Goal: Communication & Community: Share content

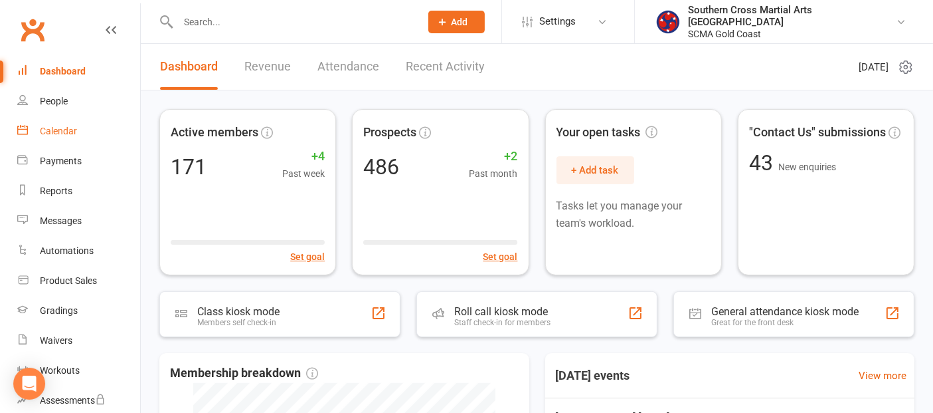
click at [64, 124] on link "Calendar" at bounding box center [78, 131] width 123 height 30
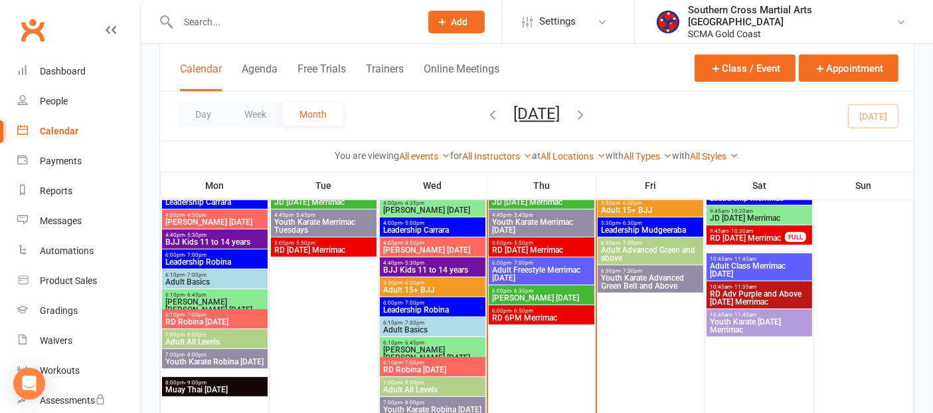
scroll to position [442, 0]
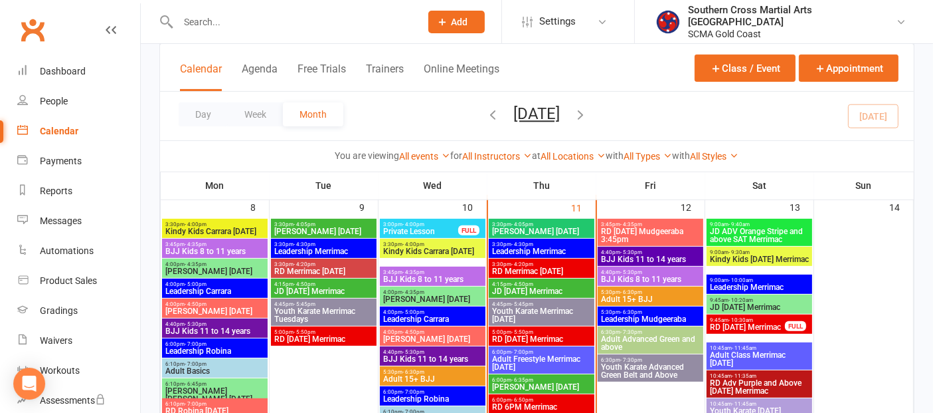
click at [545, 261] on span "3:30pm - 4:20pm" at bounding box center [542, 264] width 100 height 6
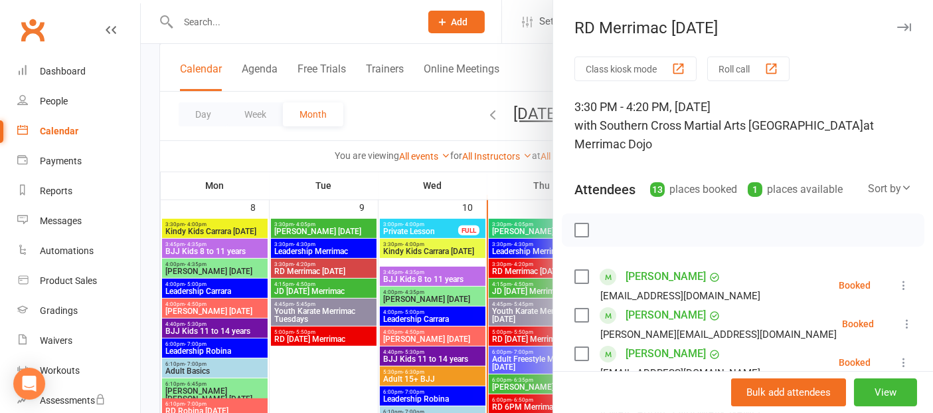
click at [347, 372] on div at bounding box center [537, 206] width 792 height 413
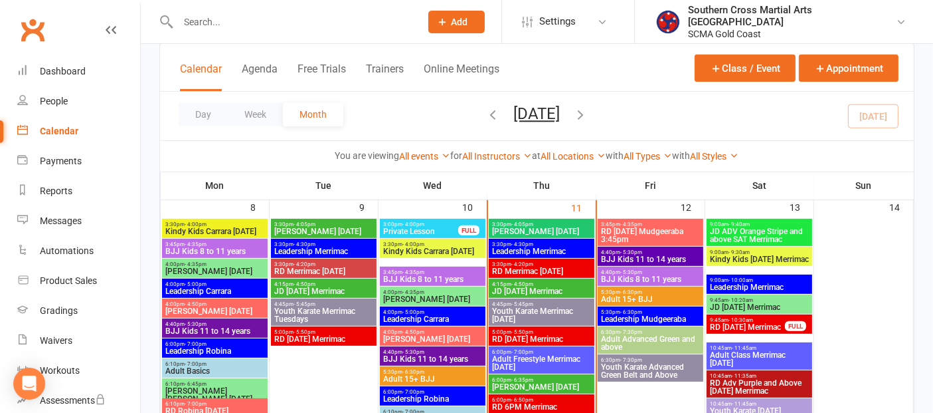
click at [578, 335] on span "RD [DATE] Merrimac" at bounding box center [542, 339] width 100 height 8
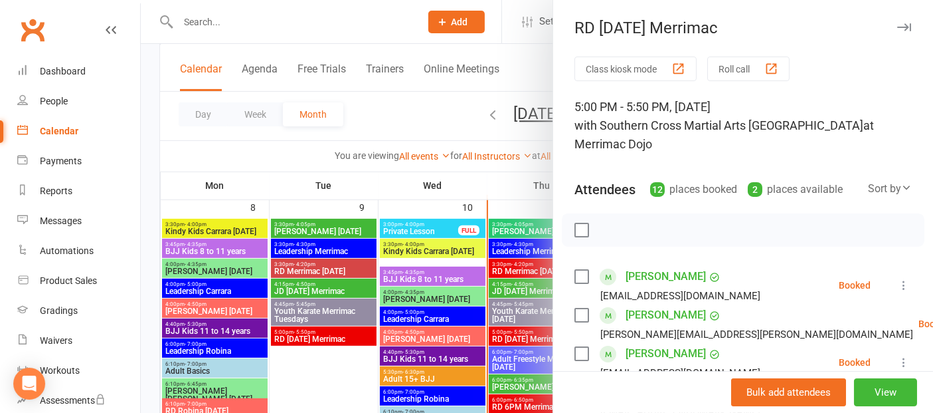
click at [334, 382] on div at bounding box center [537, 206] width 792 height 413
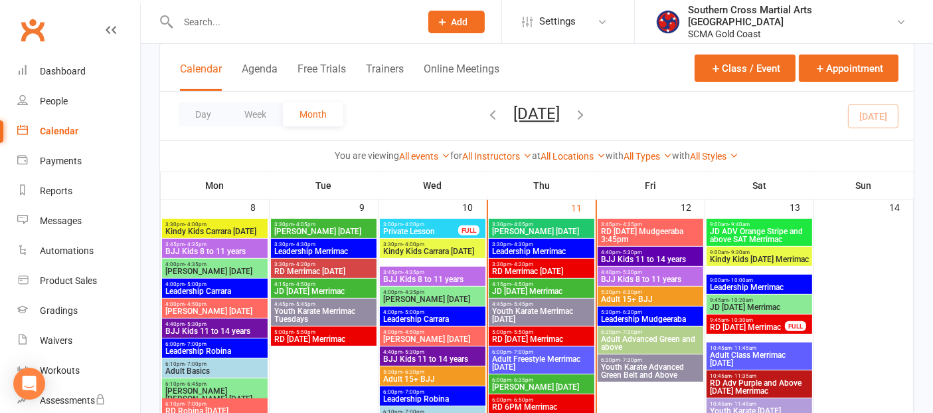
click at [551, 383] on span "[PERSON_NAME] [DATE]" at bounding box center [542, 387] width 100 height 8
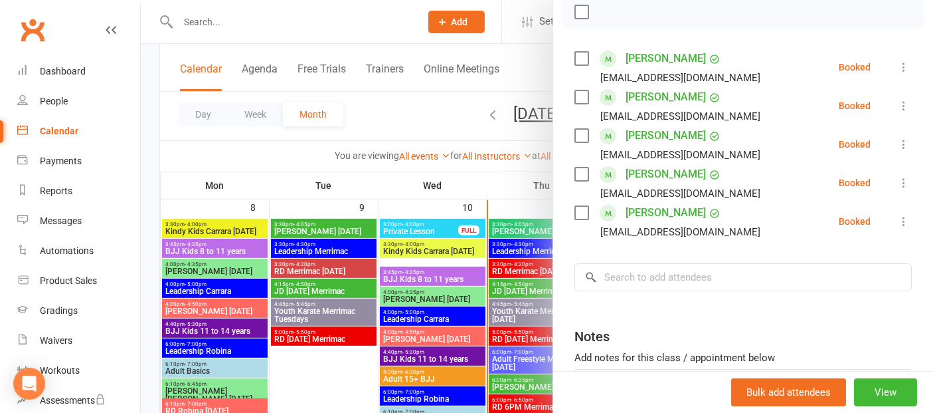
scroll to position [221, 0]
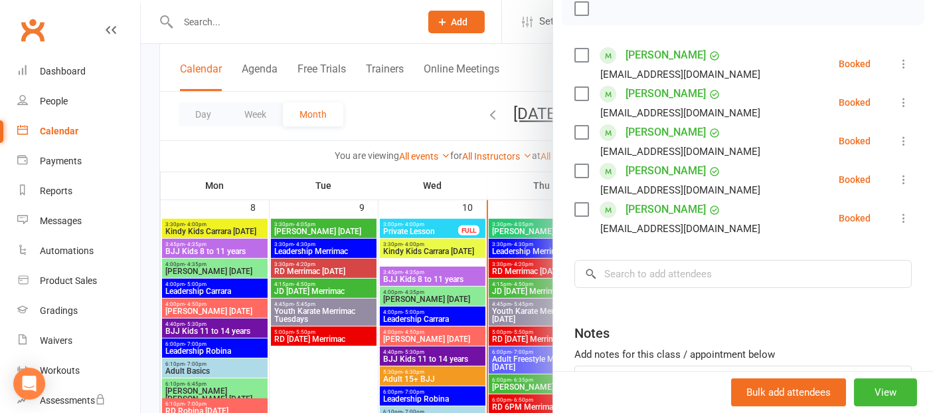
click at [511, 400] on div at bounding box center [537, 206] width 792 height 413
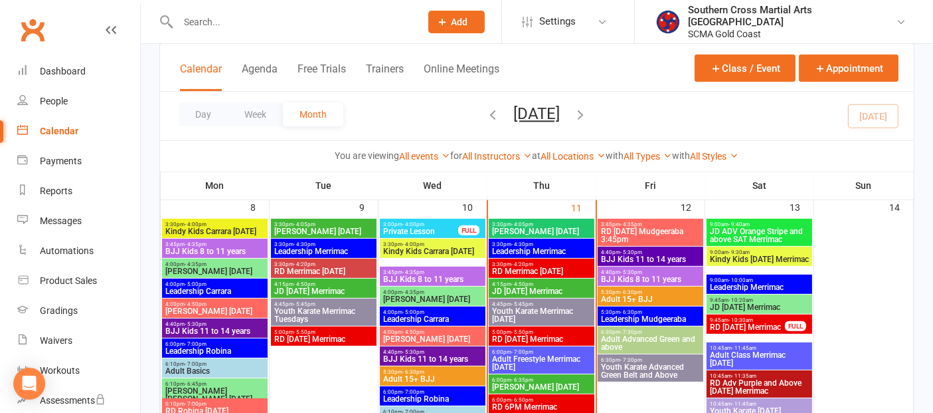
click at [511, 403] on span "RD 6PM Merrimac" at bounding box center [542, 407] width 100 height 8
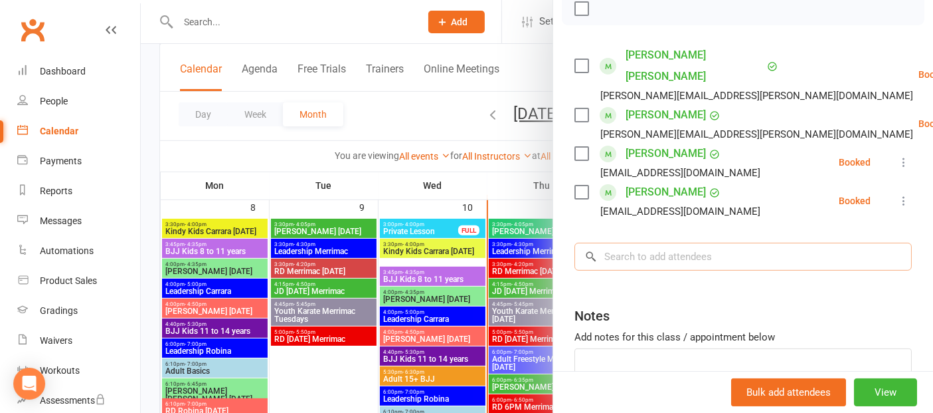
click at [669, 242] on input "search" at bounding box center [743, 256] width 337 height 28
type input "F"
click at [62, 100] on div "People" at bounding box center [54, 101] width 28 height 11
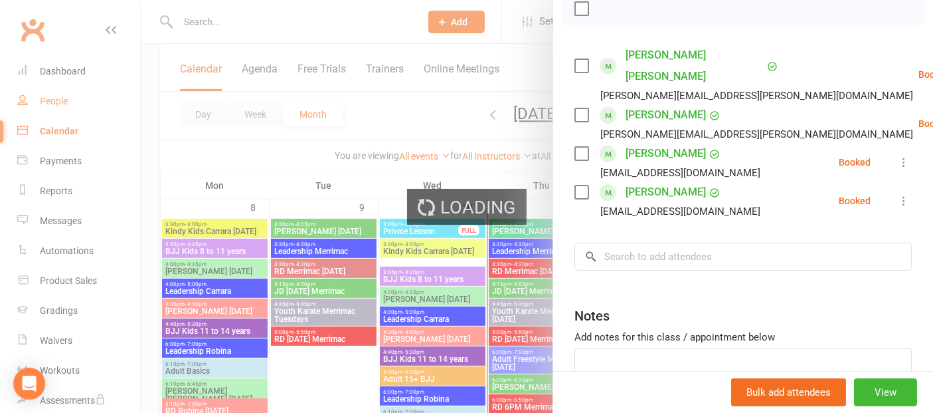
select select "100"
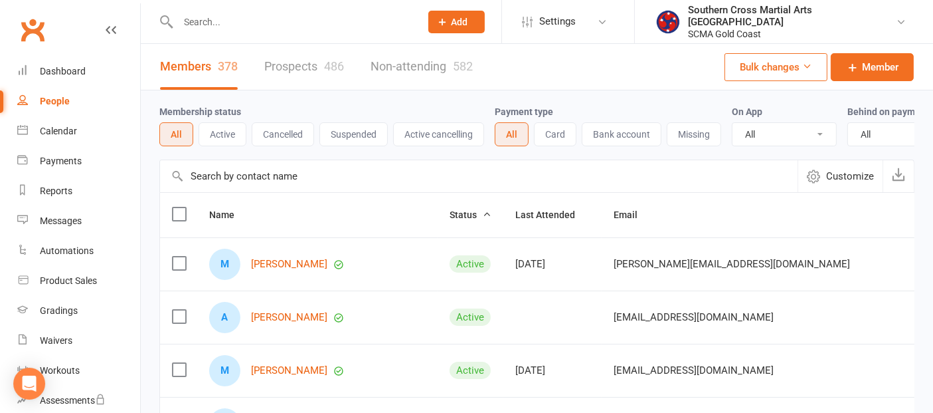
click at [229, 192] on input "text" at bounding box center [479, 176] width 638 height 32
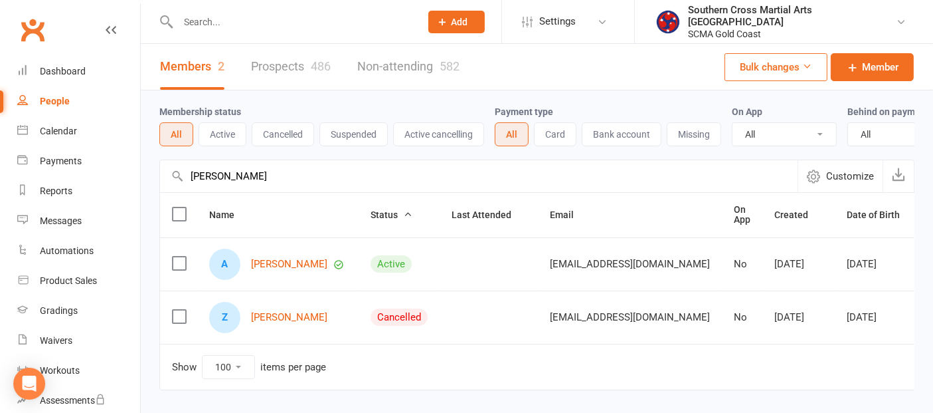
type input "[PERSON_NAME]"
click at [282, 320] on div "Z [PERSON_NAME]" at bounding box center [278, 317] width 138 height 31
click at [280, 323] on link "[PERSON_NAME]" at bounding box center [289, 317] width 76 height 11
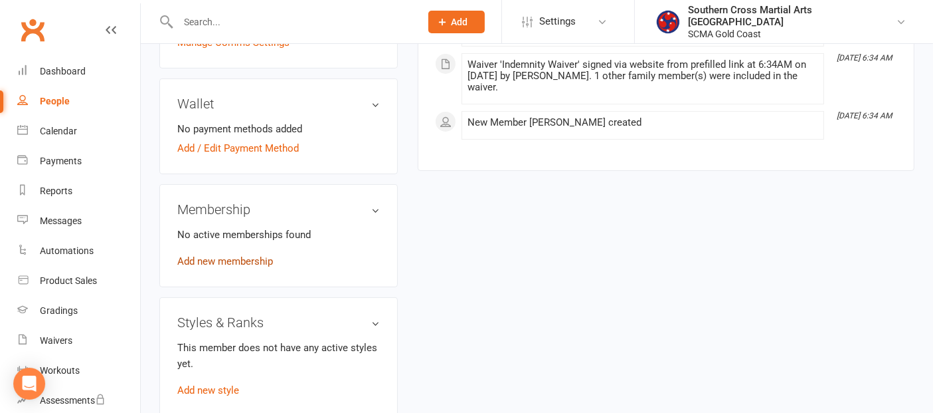
scroll to position [369, 0]
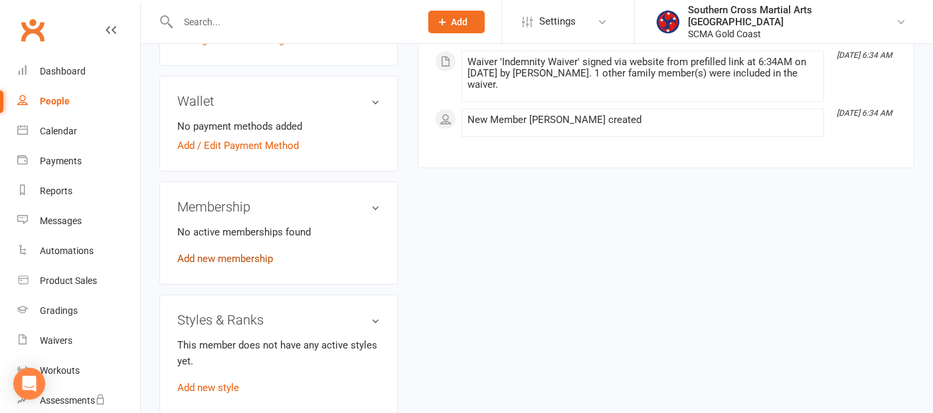
click at [254, 254] on link "Add new membership" at bounding box center [225, 258] width 96 height 12
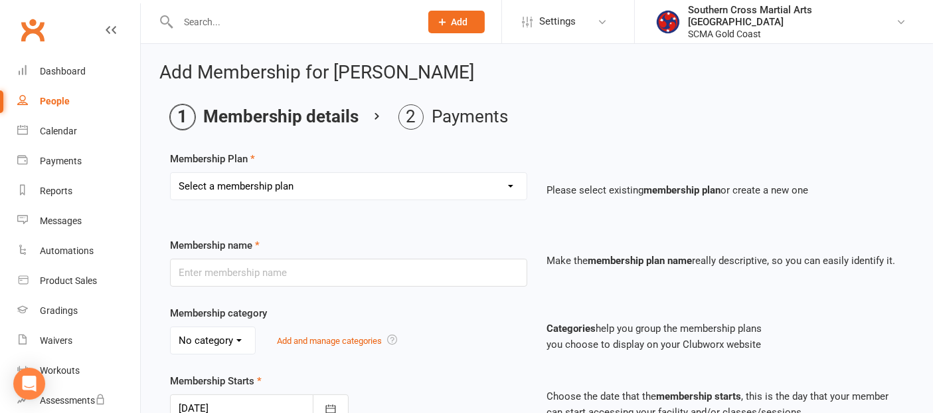
click at [309, 167] on div "Membership Plan Select a membership plan Create new Membership Plan General Mon…" at bounding box center [537, 185] width 734 height 68
click at [304, 176] on select "Select a membership plan Create new Membership Plan General Monthly Weekly Basi…" at bounding box center [349, 186] width 356 height 27
select select "1"
click at [171, 173] on select "Select a membership plan Create new Membership Plan General Monthly Weekly Basi…" at bounding box center [349, 186] width 356 height 27
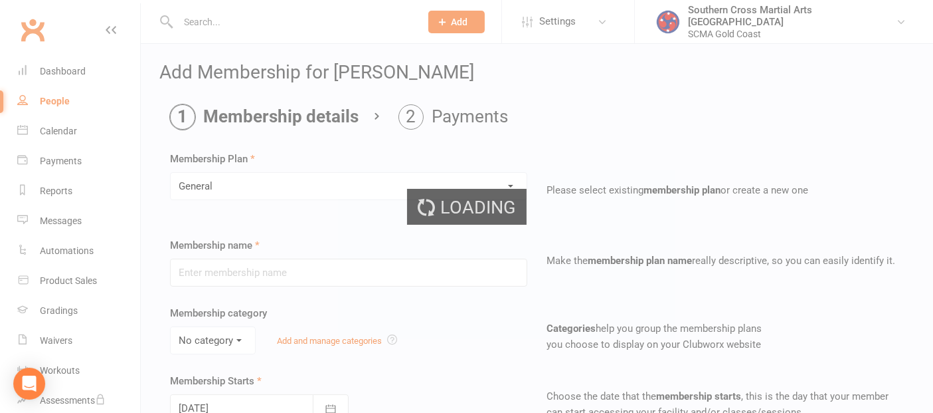
type input "General"
select select "2"
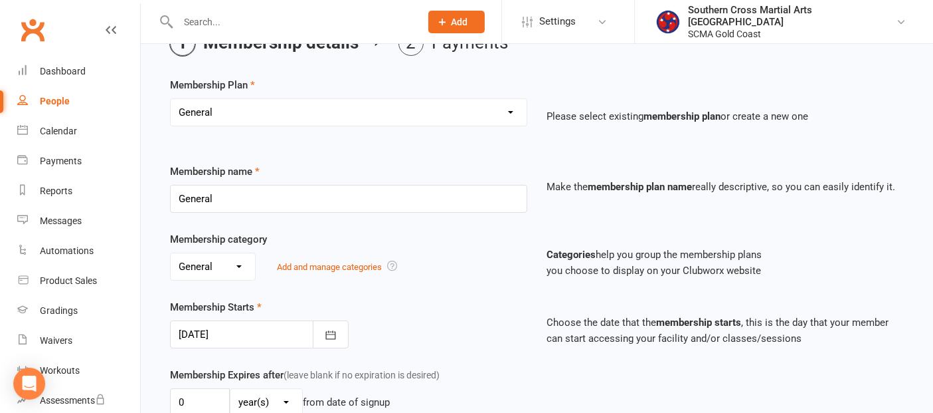
scroll to position [147, 0]
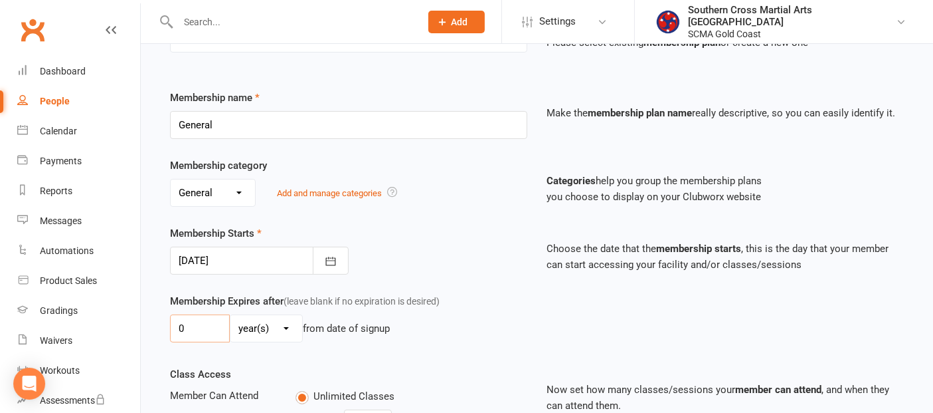
drag, startPoint x: 220, startPoint y: 325, endPoint x: 147, endPoint y: 327, distance: 72.4
click at [147, 327] on div "Add Membership for [PERSON_NAME] Membership details Payments Membership Plan Se…" at bounding box center [537, 299] width 792 height 807
type input "2"
click at [253, 322] on select "day(s) week(s) month(s) year(s)" at bounding box center [267, 328] width 72 height 27
select select "1"
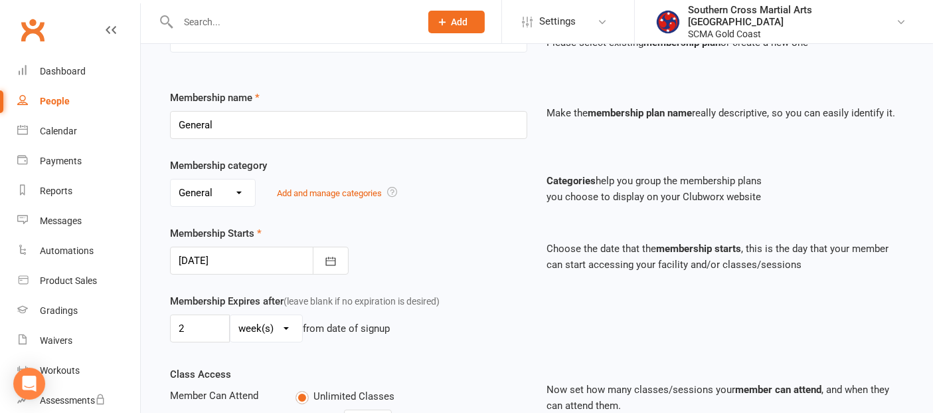
click at [231, 315] on select "day(s) week(s) month(s) year(s)" at bounding box center [267, 328] width 72 height 27
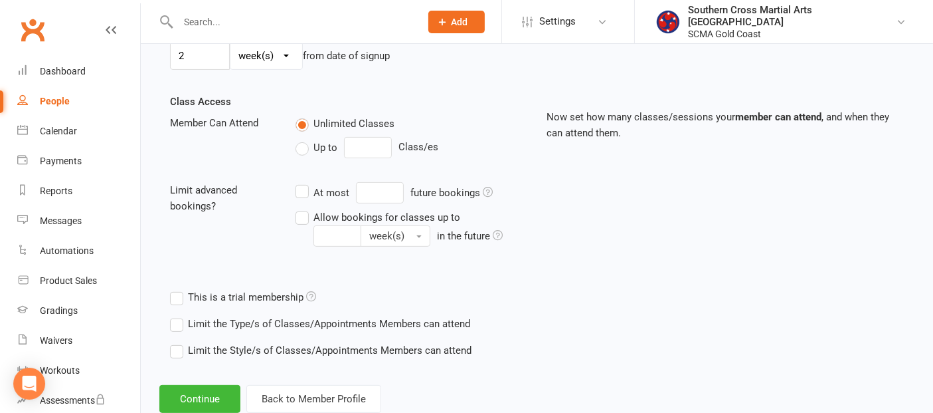
scroll to position [454, 0]
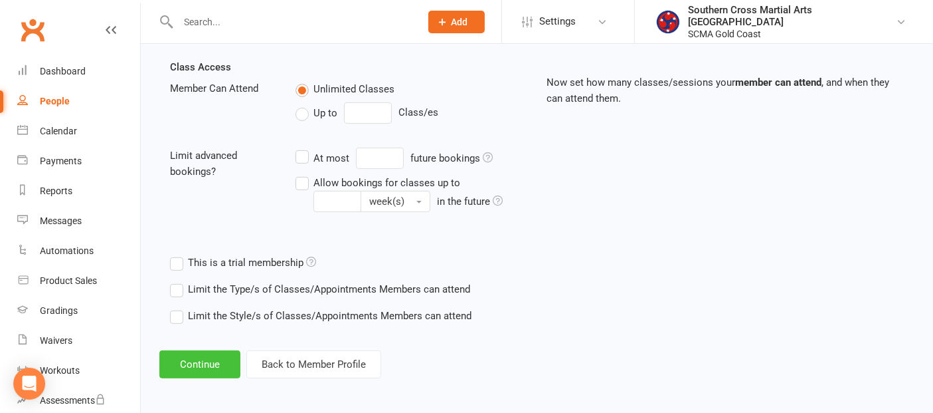
click at [205, 360] on button "Continue" at bounding box center [199, 364] width 81 height 28
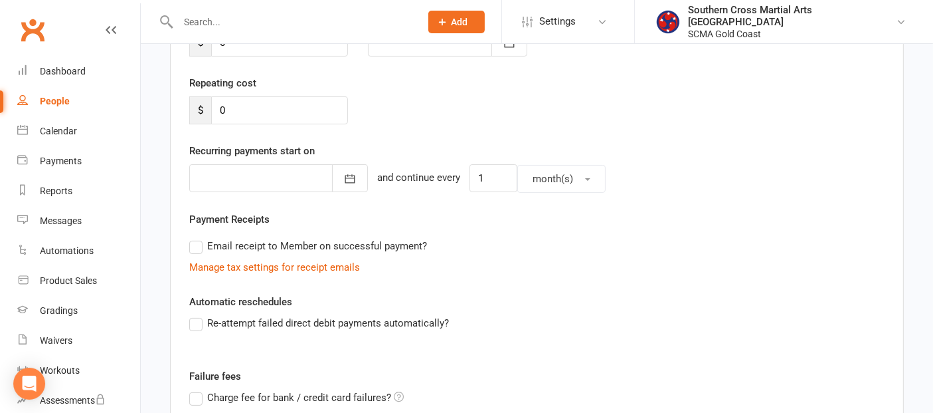
scroll to position [369, 0]
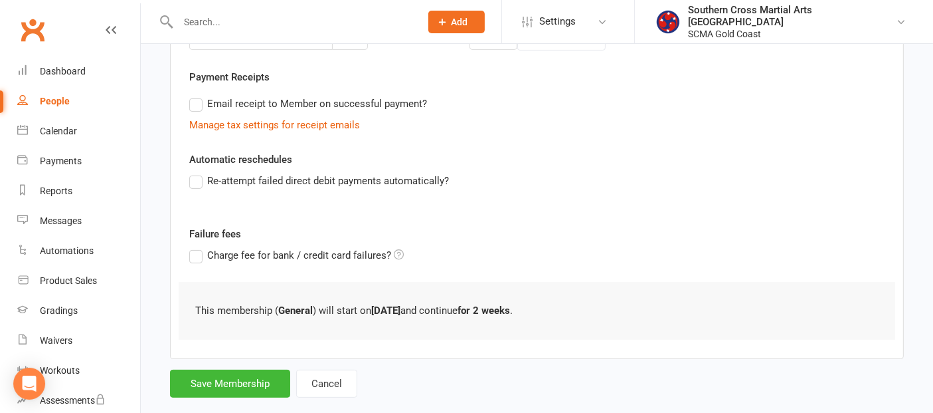
click at [219, 397] on div "Add Membership for [PERSON_NAME] Membership details Payments Member will pay wi…" at bounding box center [537, 46] width 792 height 743
click at [219, 390] on button "Save Membership" at bounding box center [230, 383] width 120 height 28
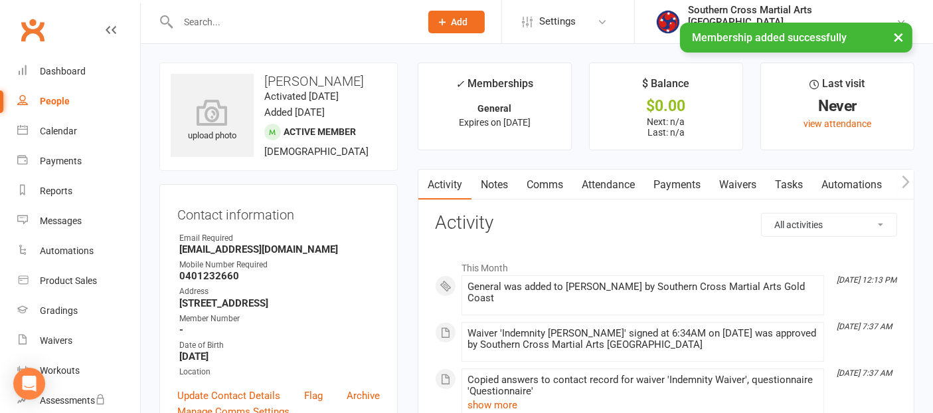
click at [624, 176] on link "Attendance" at bounding box center [609, 184] width 72 height 31
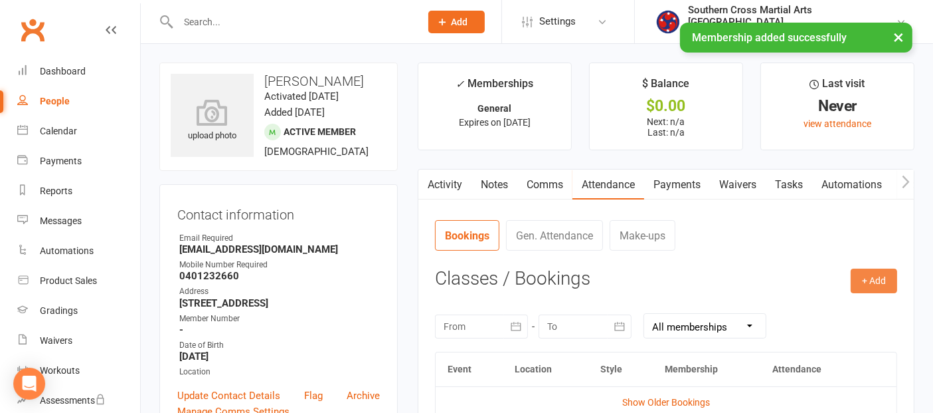
click at [862, 280] on button "+ Add" at bounding box center [874, 280] width 46 height 24
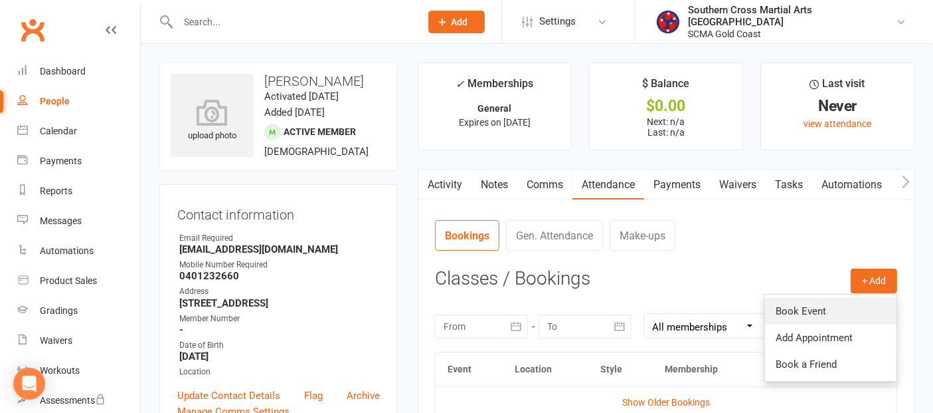
click at [793, 314] on link "Book Event" at bounding box center [831, 311] width 132 height 27
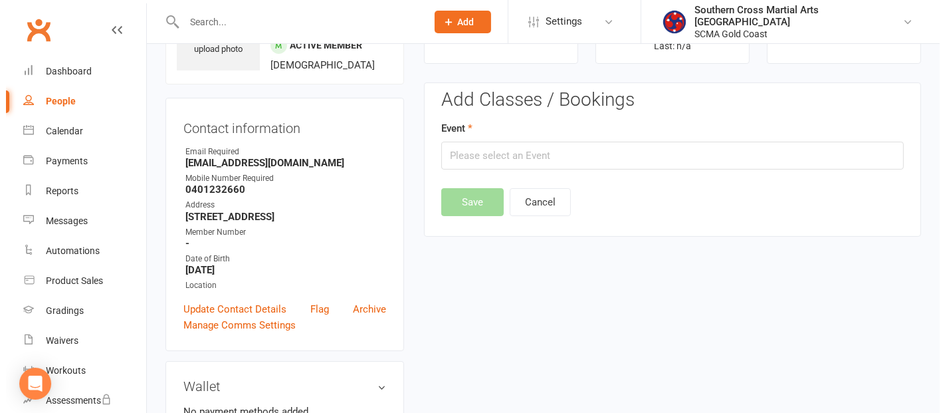
scroll to position [102, 0]
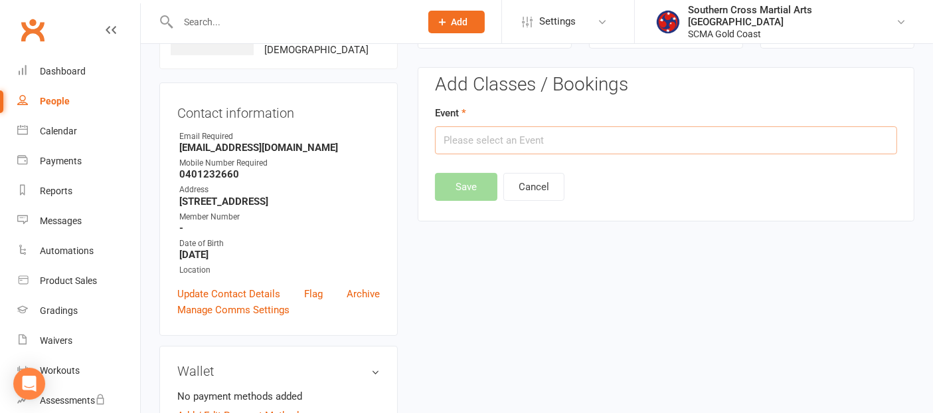
click at [578, 145] on input "text" at bounding box center [666, 140] width 462 height 28
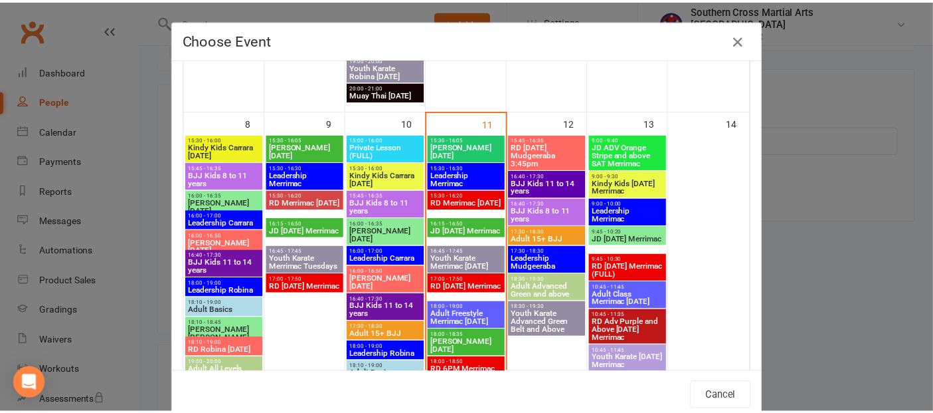
scroll to position [516, 0]
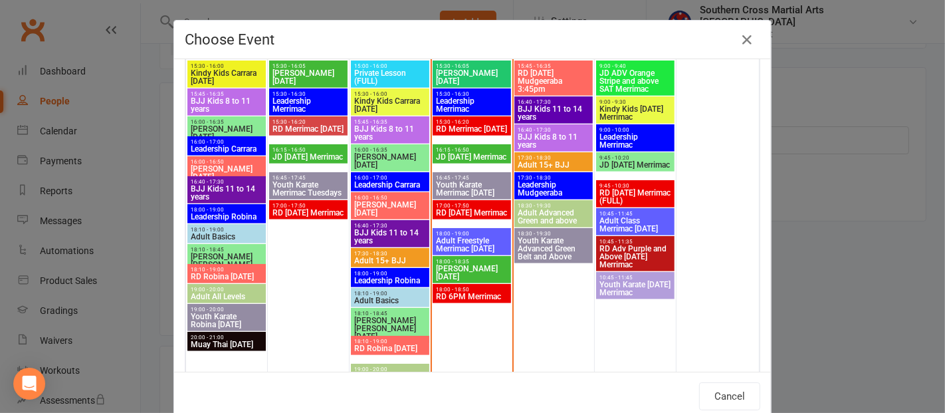
click at [450, 273] on span "[PERSON_NAME] [DATE]" at bounding box center [471, 272] width 73 height 16
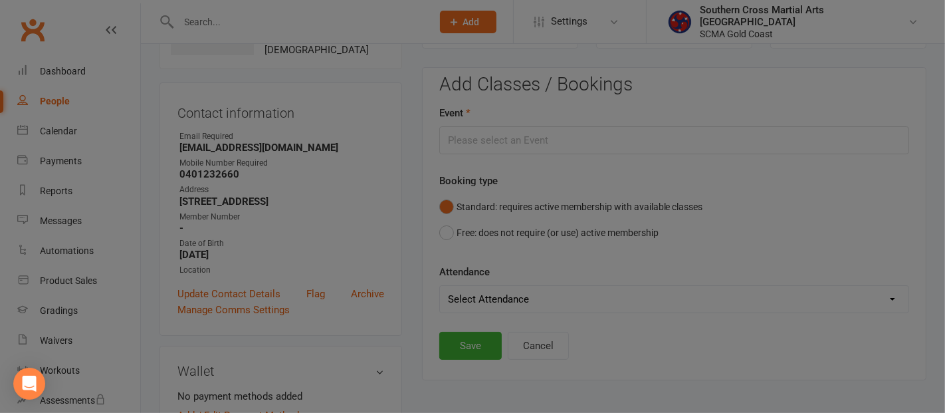
type input "[PERSON_NAME] [DATE] - [DATE] 6:00:00 PM"
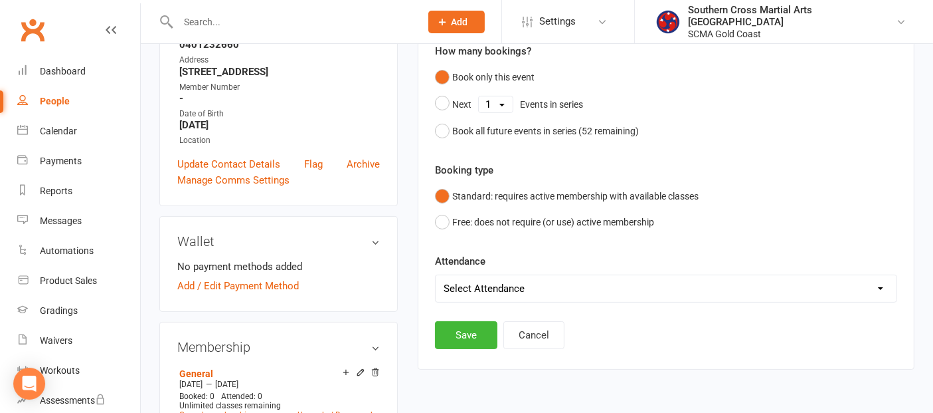
scroll to position [397, 0]
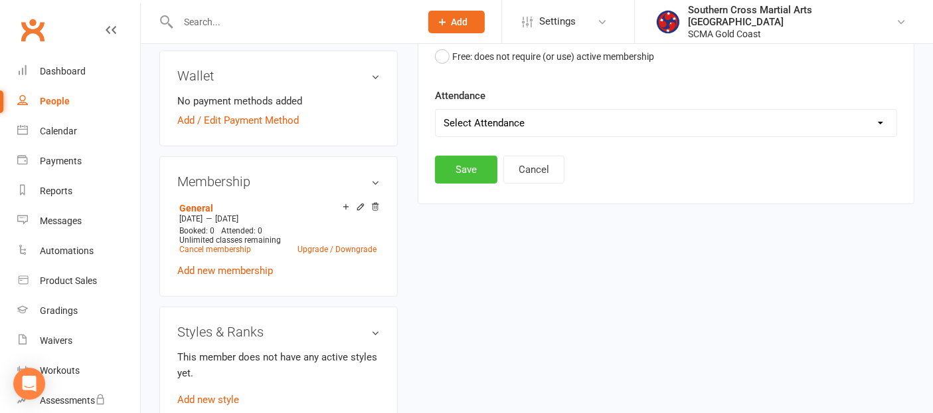
click at [471, 167] on button "Save" at bounding box center [466, 169] width 62 height 28
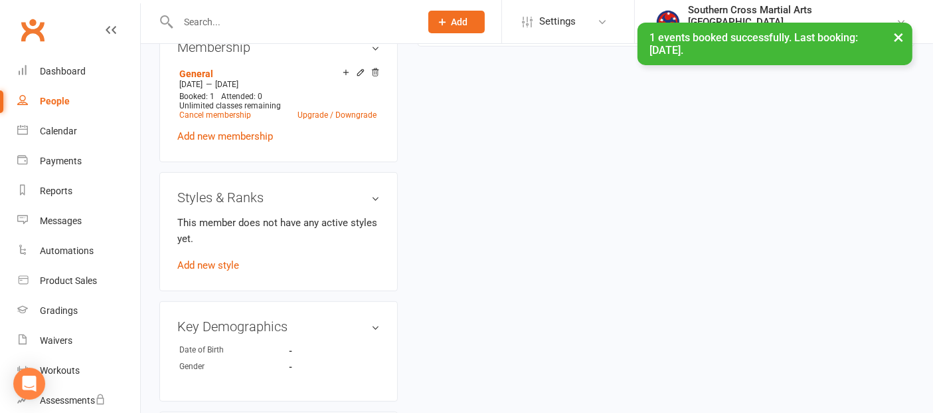
scroll to position [545, 0]
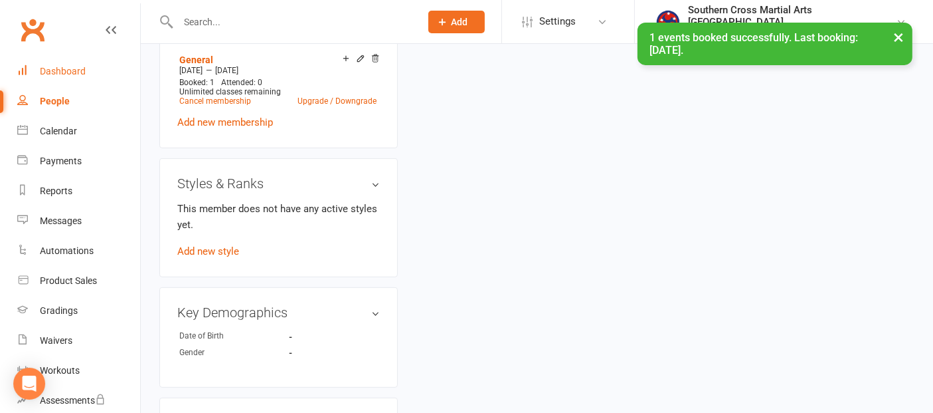
click at [58, 71] on div "Dashboard" at bounding box center [63, 71] width 46 height 11
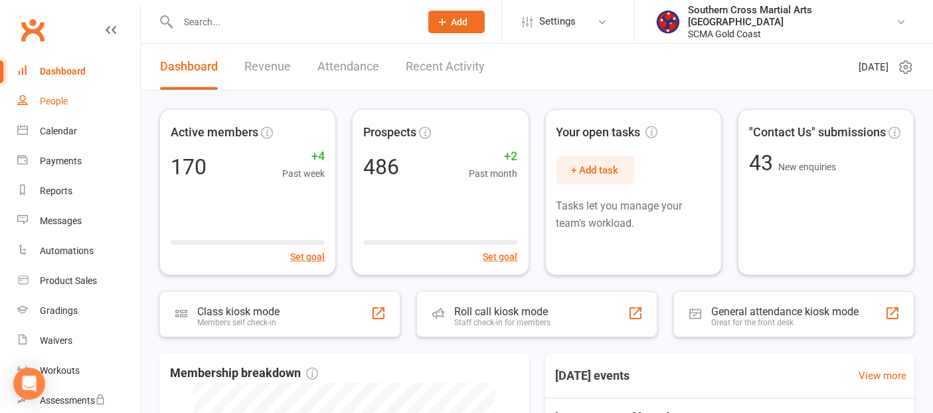
click at [49, 98] on div "People" at bounding box center [54, 101] width 28 height 11
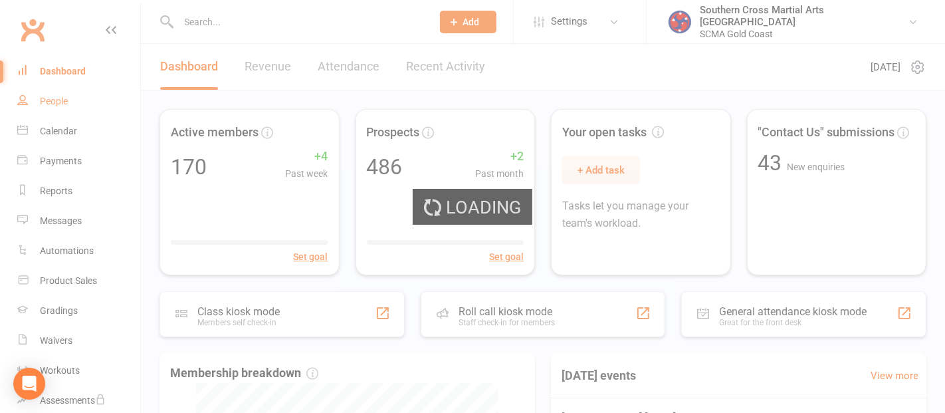
select select "100"
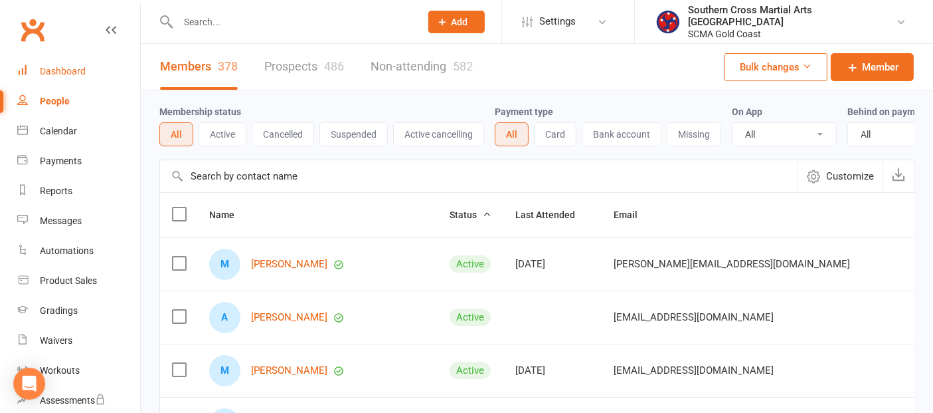
click at [77, 71] on div "Dashboard" at bounding box center [63, 71] width 46 height 11
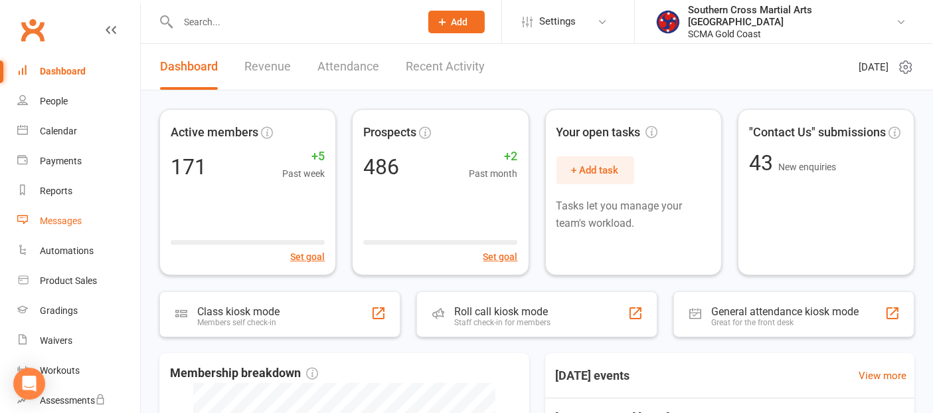
click at [54, 215] on div "Messages" at bounding box center [61, 220] width 42 height 11
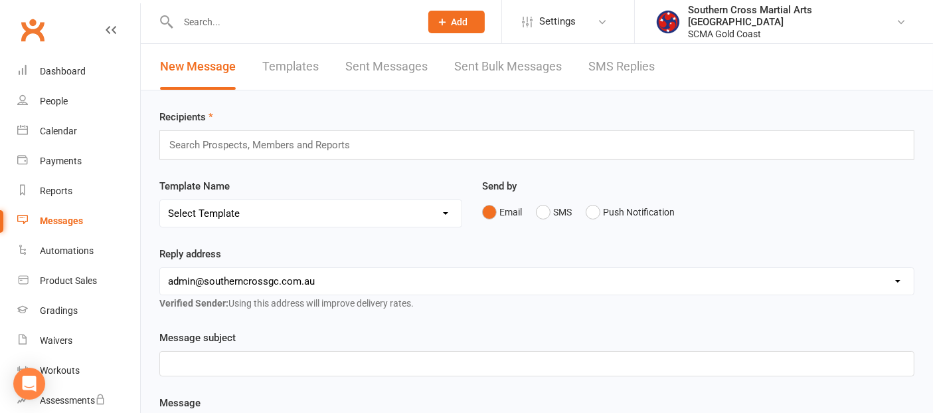
click at [316, 67] on link "Templates" at bounding box center [290, 67] width 56 height 46
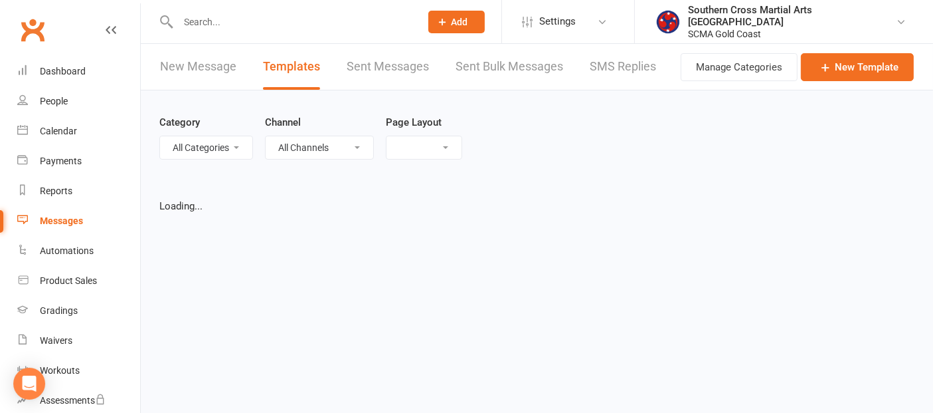
select select "grid"
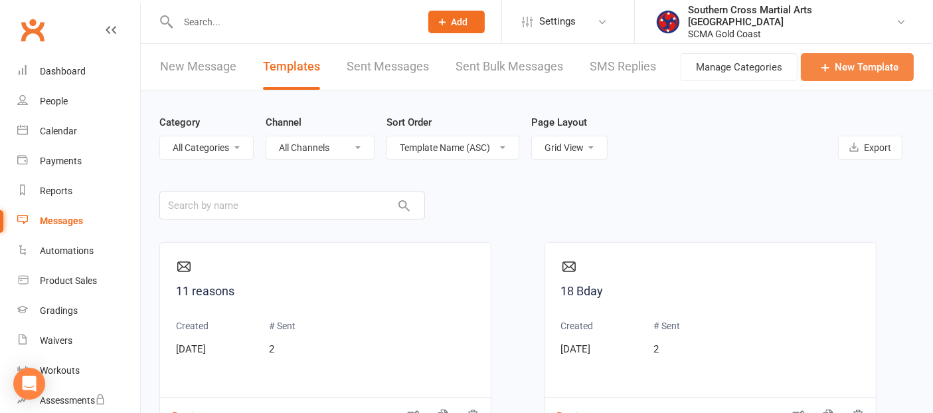
click at [823, 67] on icon at bounding box center [825, 66] width 13 height 13
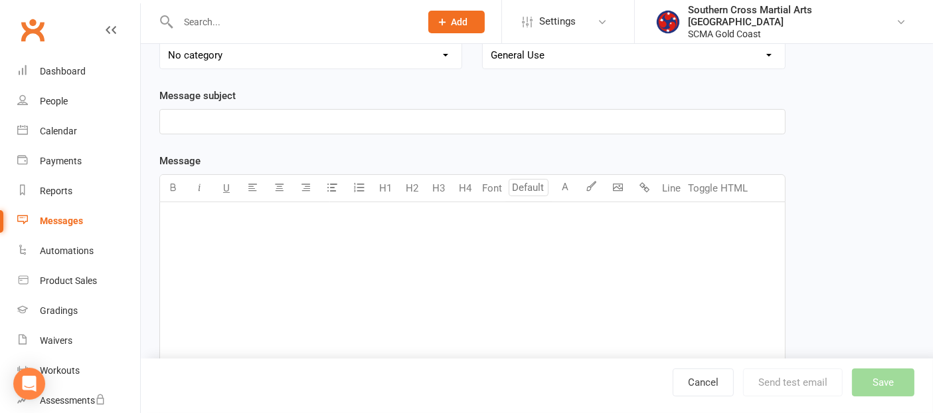
scroll to position [147, 0]
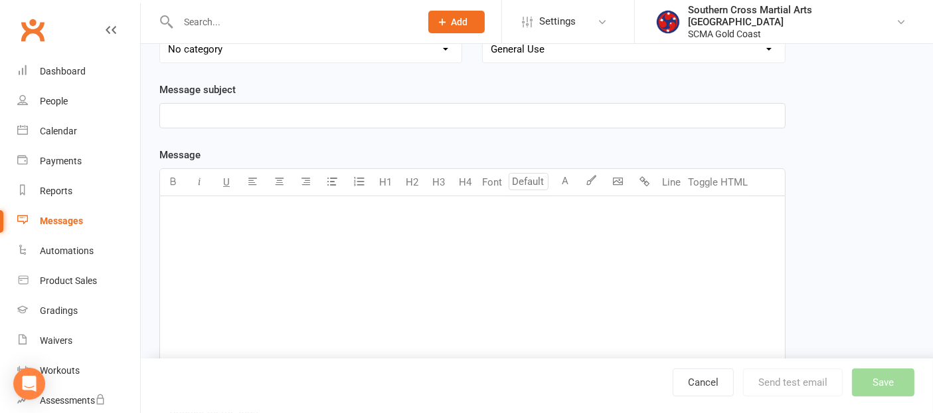
type input "2025 Red Dragons Update"
click at [256, 229] on div "﻿" at bounding box center [472, 295] width 625 height 199
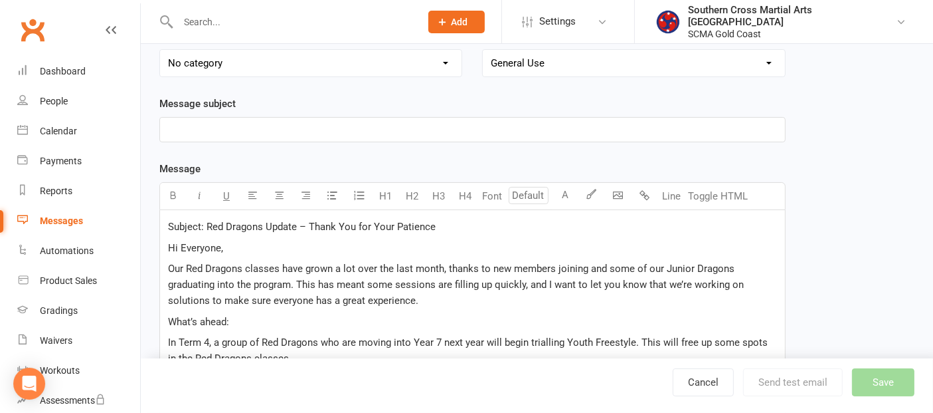
scroll to position [157, 0]
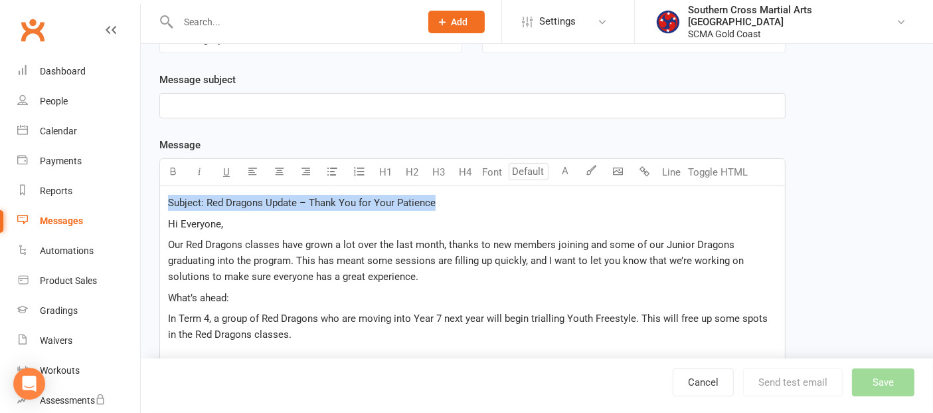
drag, startPoint x: 458, startPoint y: 201, endPoint x: 157, endPoint y: 197, distance: 300.3
copy span "Subject: Red Dragons Update – Thank You for Your Patience"
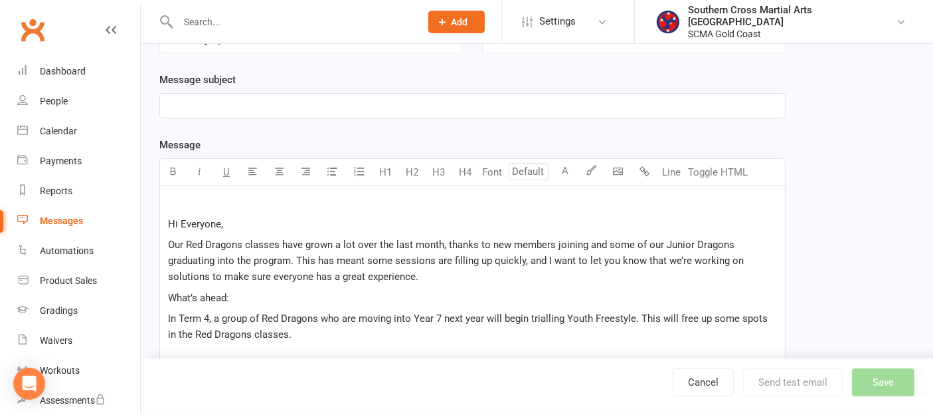
click at [169, 218] on span "Hi Everyone," at bounding box center [195, 224] width 55 height 12
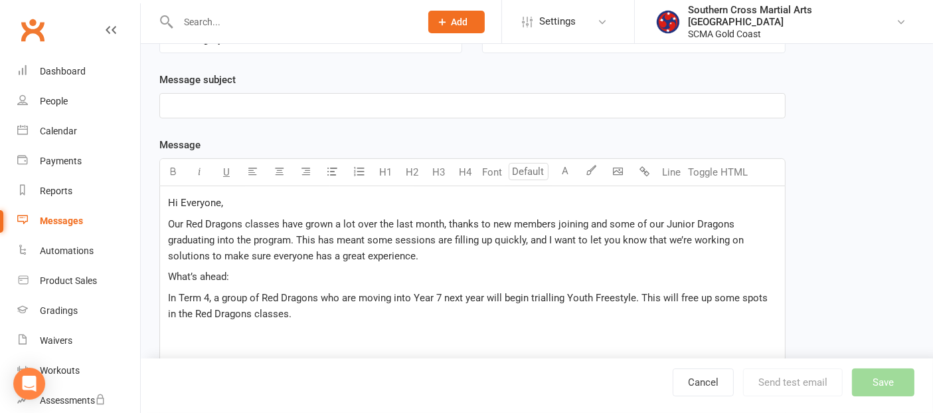
scroll to position [137, 0]
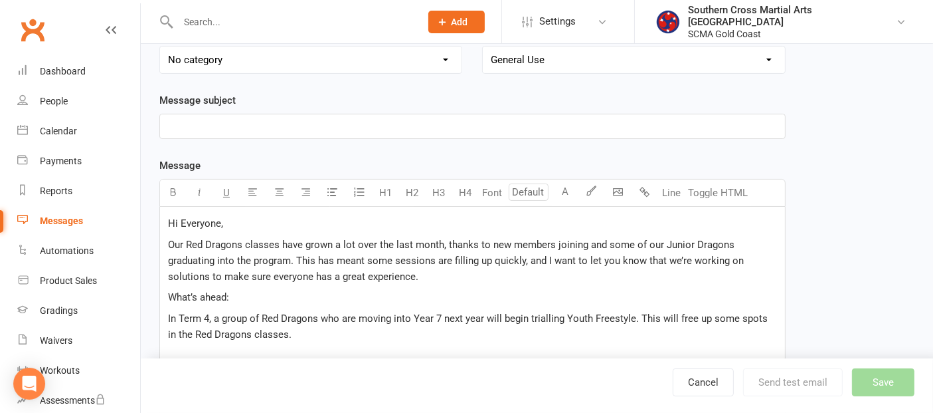
click at [218, 130] on p "﻿" at bounding box center [472, 126] width 609 height 16
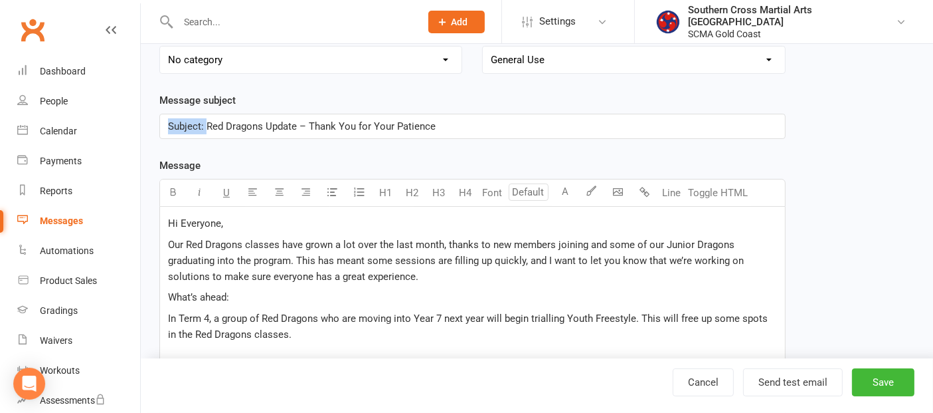
drag, startPoint x: 205, startPoint y: 127, endPoint x: 163, endPoint y: 130, distance: 42.0
click at [163, 130] on div "Subject: Red Dragons Update – Thank You for Your Patience" at bounding box center [472, 126] width 625 height 24
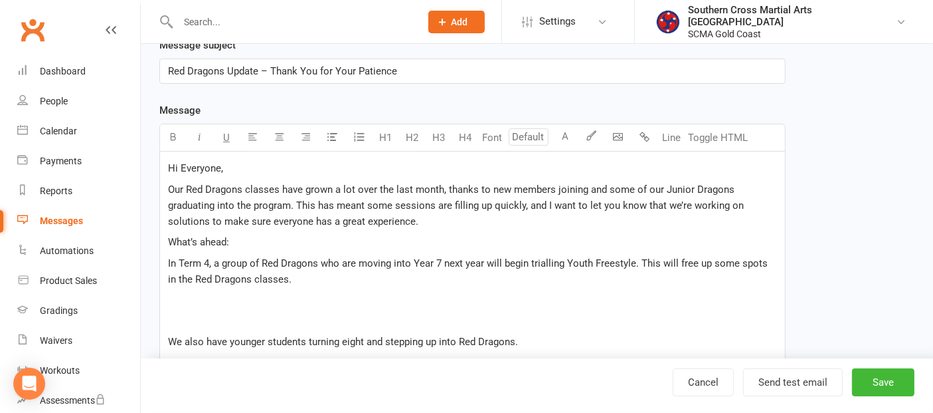
scroll to position [211, 0]
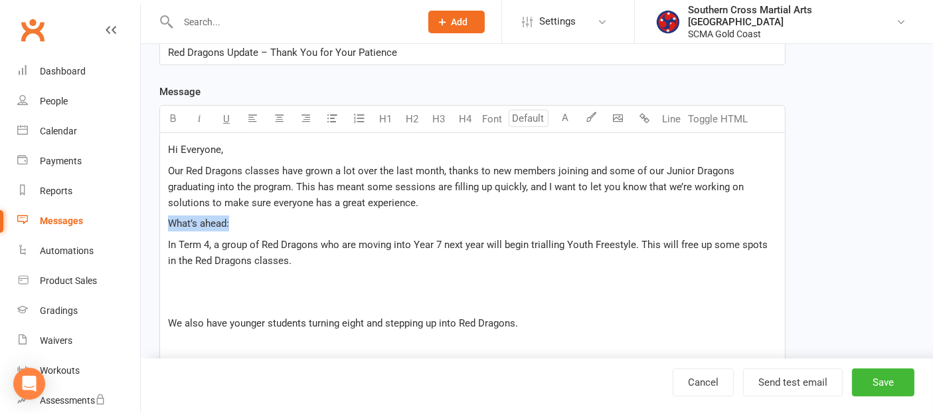
drag, startPoint x: 246, startPoint y: 219, endPoint x: 151, endPoint y: 229, distance: 95.5
click at [169, 109] on button "button" at bounding box center [173, 119] width 27 height 27
click at [178, 298] on p "﻿" at bounding box center [472, 302] width 609 height 16
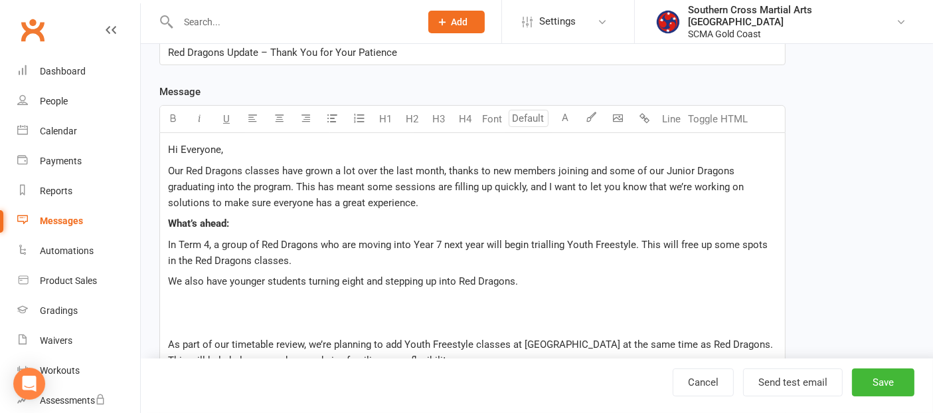
click at [170, 328] on p "﻿" at bounding box center [472, 323] width 609 height 16
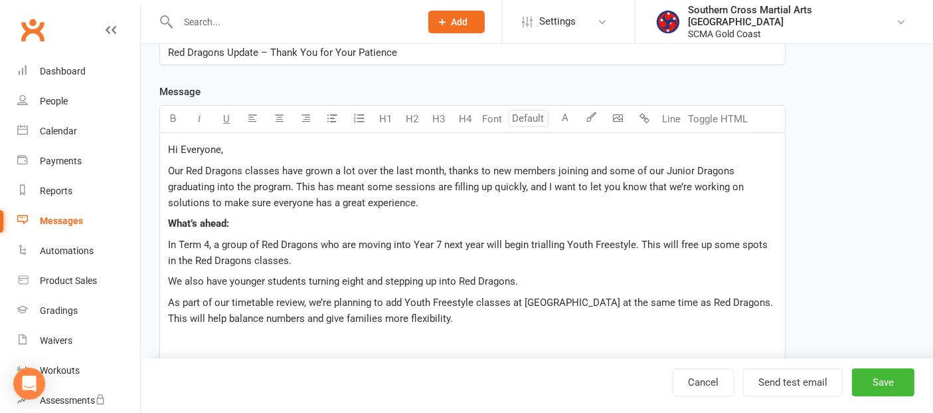
click at [191, 340] on p "﻿" at bounding box center [472, 339] width 609 height 16
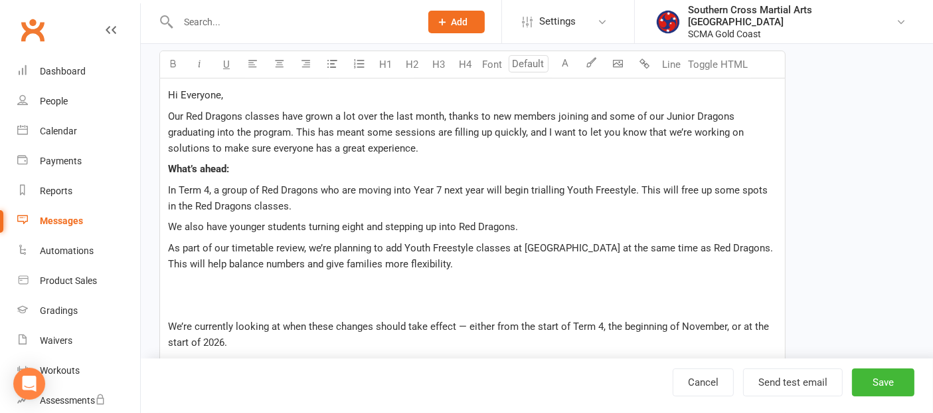
scroll to position [284, 0]
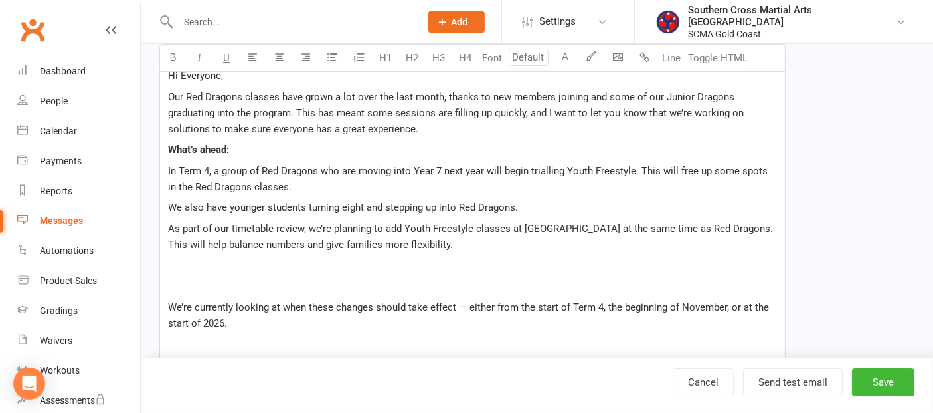
click at [186, 285] on p "﻿" at bounding box center [472, 286] width 609 height 16
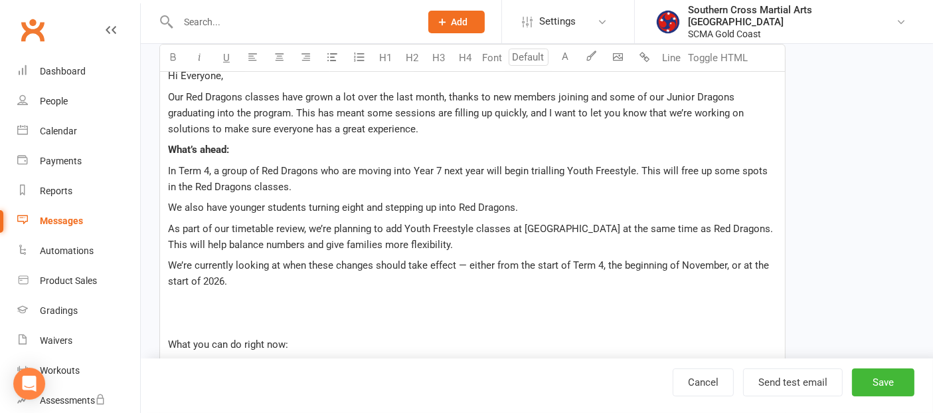
click at [186, 327] on p "﻿" at bounding box center [472, 323] width 609 height 16
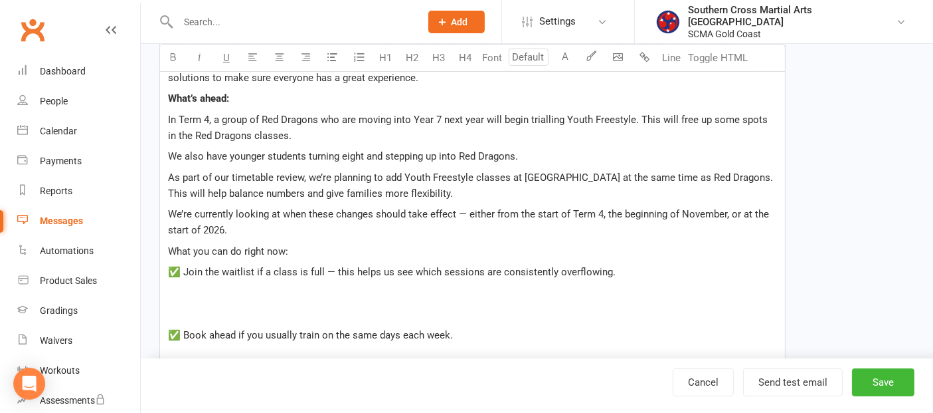
scroll to position [359, 0]
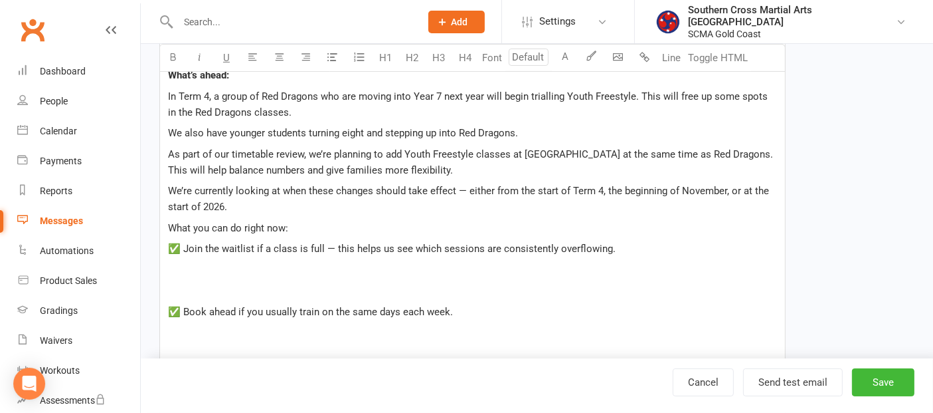
click at [185, 282] on p "﻿" at bounding box center [472, 290] width 609 height 16
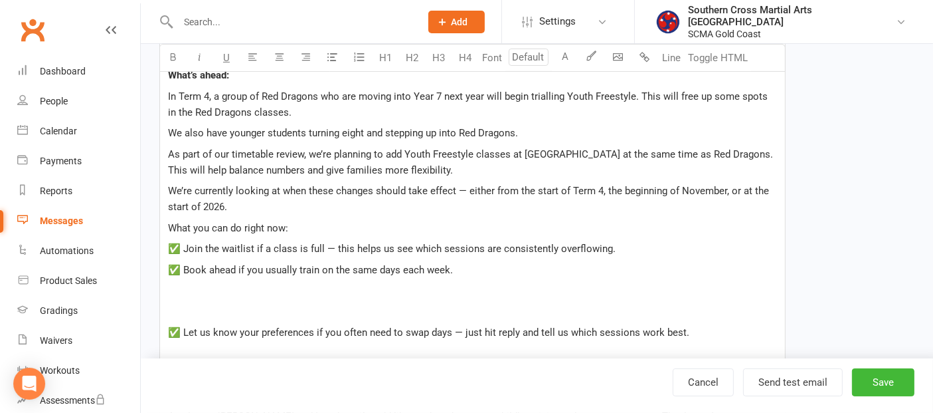
click at [179, 310] on p "﻿" at bounding box center [472, 312] width 609 height 16
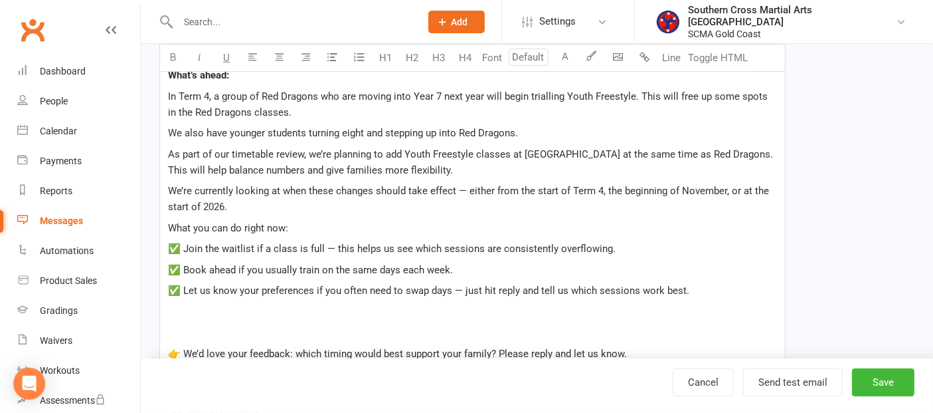
click at [180, 331] on p "﻿" at bounding box center [472, 332] width 609 height 16
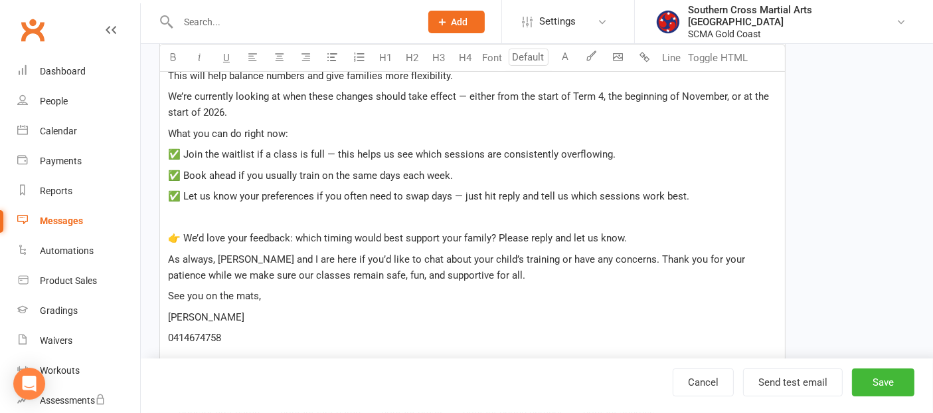
scroll to position [432, 0]
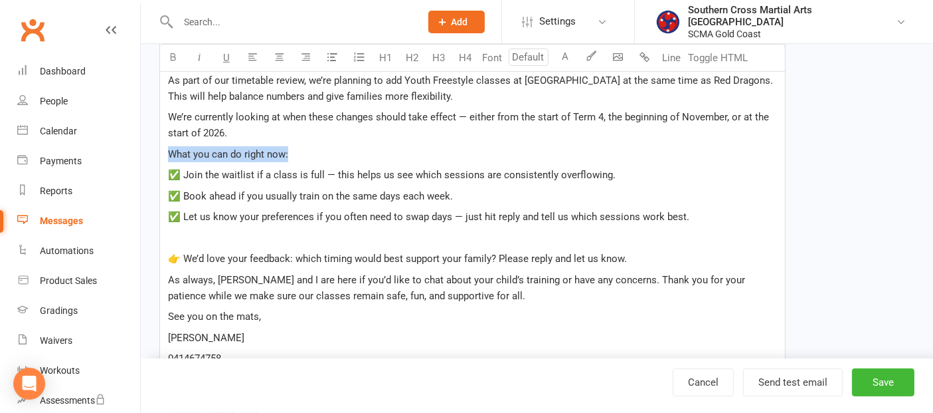
drag, startPoint x: 294, startPoint y: 153, endPoint x: 159, endPoint y: 157, distance: 134.3
click at [160, 157] on div "Hi Everyone, Our Red Dragons classes have grown a lot over the last month, than…" at bounding box center [472, 154] width 625 height 486
click at [175, 56] on icon "button" at bounding box center [174, 57] width 10 height 10
click at [300, 232] on p "﻿" at bounding box center [472, 238] width 609 height 16
click at [631, 174] on p "✅ Join the waitlist if a class is full — this helps us see which sessions are c…" at bounding box center [472, 175] width 609 height 16
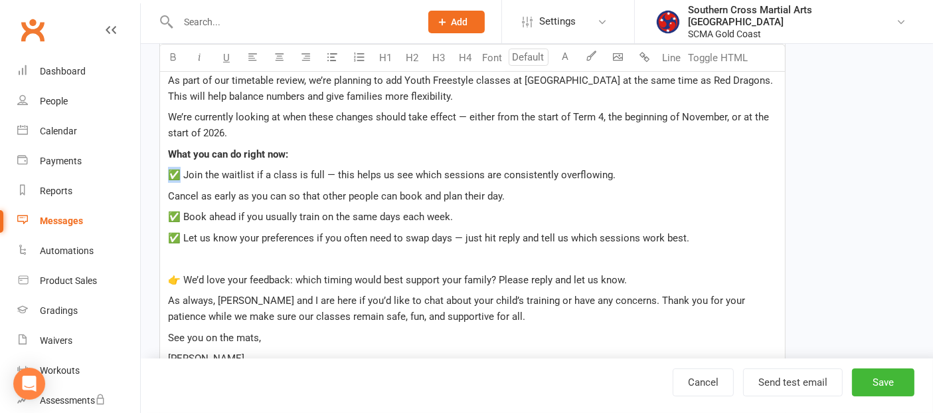
drag, startPoint x: 182, startPoint y: 173, endPoint x: 170, endPoint y: 175, distance: 12.0
click at [170, 175] on span "✅ Join the waitlist if a class is full — this helps us see which sessions are c…" at bounding box center [392, 175] width 448 height 12
copy span "✅"
click at [168, 190] on span "Cancel as early as you can so that other people can book and plan their day." at bounding box center [336, 196] width 337 height 12
click at [381, 258] on p "﻿" at bounding box center [472, 258] width 609 height 16
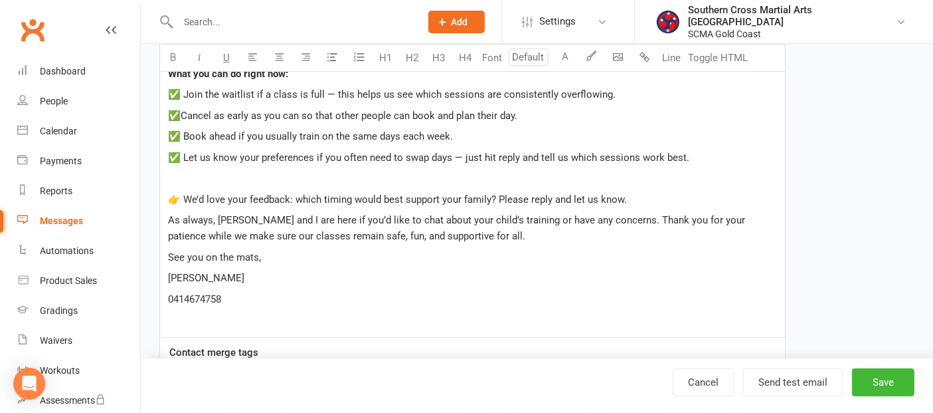
scroll to position [654, 0]
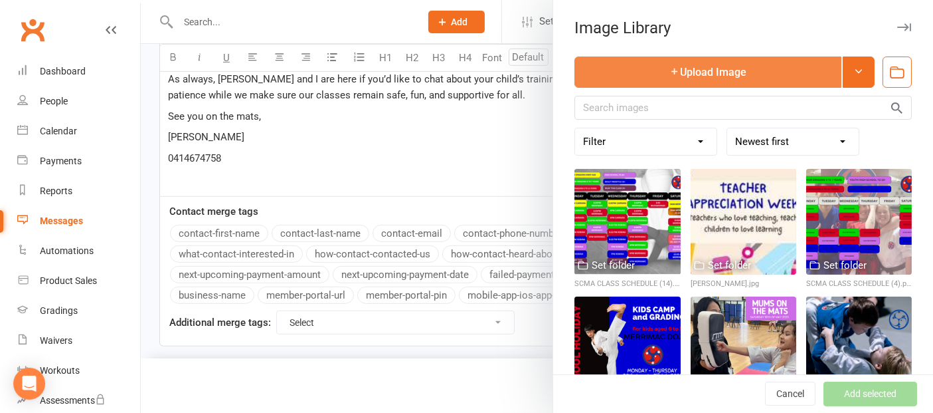
click at [652, 65] on button "Upload Image" at bounding box center [708, 71] width 267 height 31
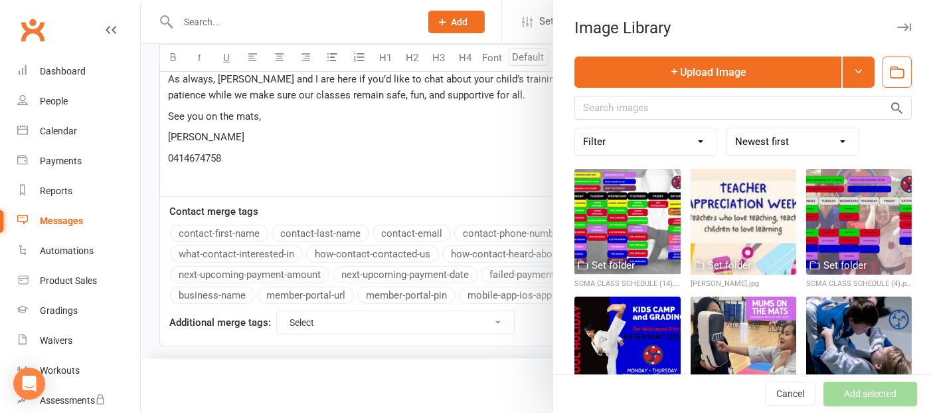
click at [897, 27] on icon "button" at bounding box center [904, 27] width 14 height 8
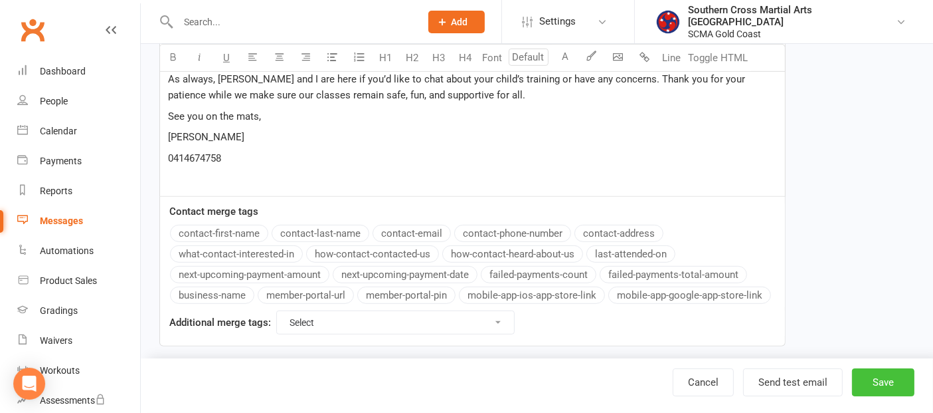
click at [901, 382] on button "Save" at bounding box center [883, 382] width 62 height 28
select select "grid"
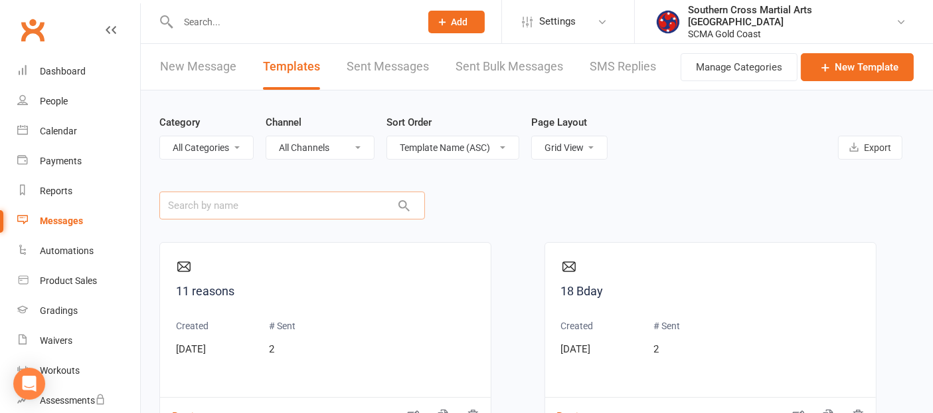
click at [302, 200] on input "text" at bounding box center [292, 205] width 266 height 28
type input "red"
click at [269, 287] on link "2025 Red Dragons Update" at bounding box center [325, 291] width 299 height 19
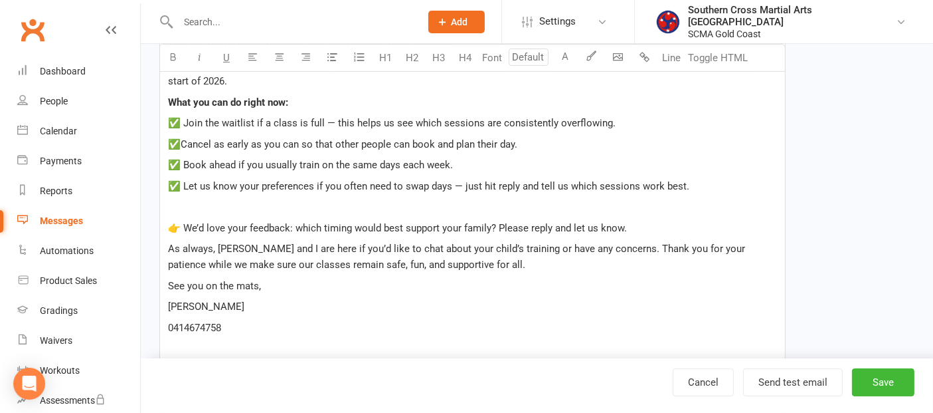
scroll to position [592, 0]
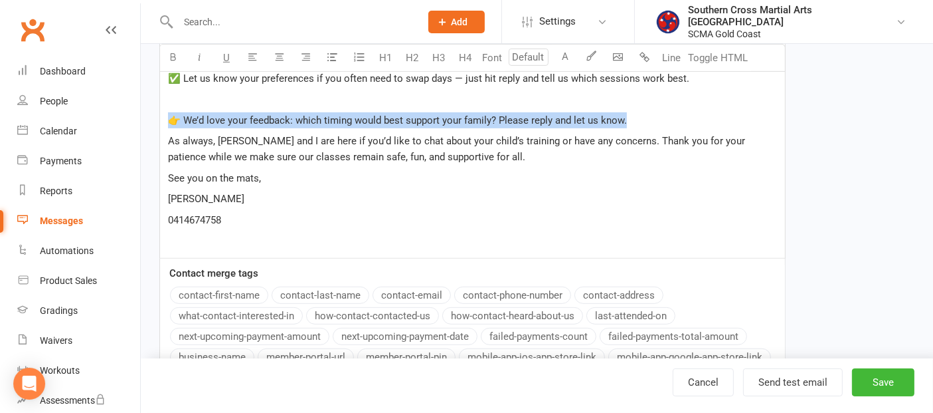
drag, startPoint x: 636, startPoint y: 114, endPoint x: 164, endPoint y: 111, distance: 472.3
click at [164, 111] on div "Hi Everyone, Our Red Dragons classes have grown a lot over the last month, than…" at bounding box center [472, 5] width 625 height 506
click at [176, 54] on icon "button" at bounding box center [174, 57] width 10 height 10
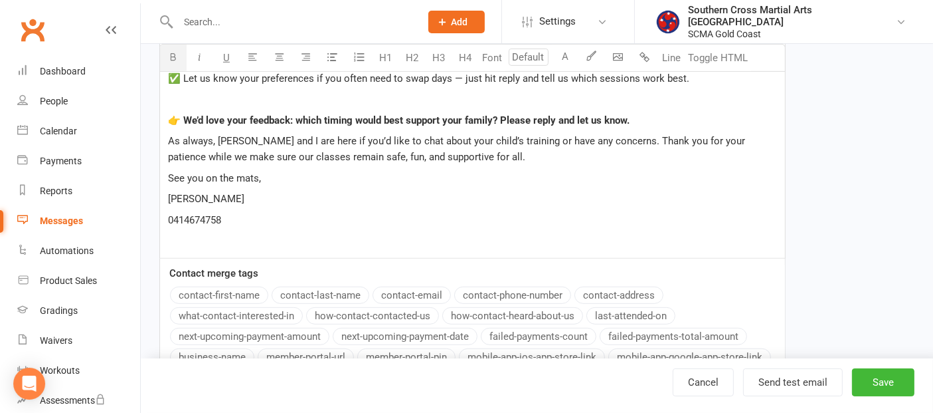
click at [541, 159] on p "As always, [PERSON_NAME] and I are here if you’d like to chat about your child’…" at bounding box center [472, 149] width 609 height 32
click at [771, 138] on p "As always, [PERSON_NAME] and I are here if you’d like to chat about your child’…" at bounding box center [472, 149] width 609 height 32
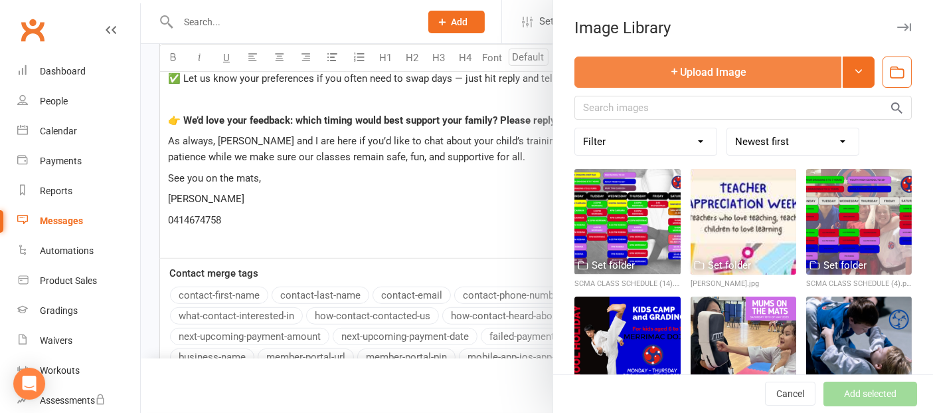
click at [693, 78] on button "Upload Image" at bounding box center [708, 71] width 267 height 31
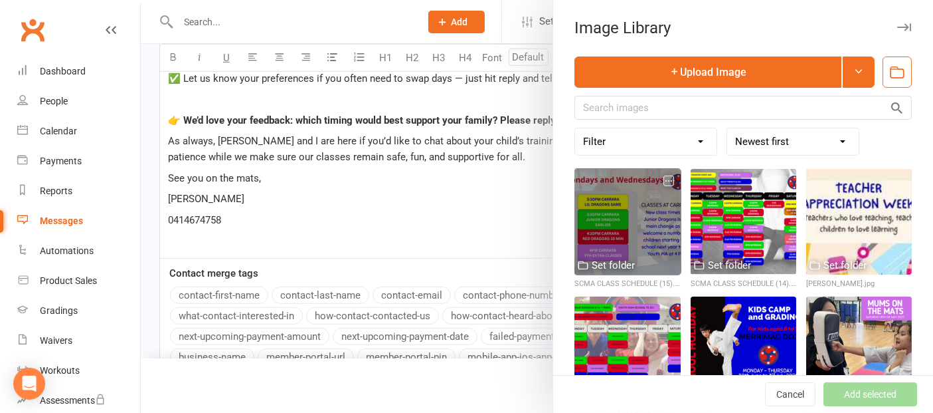
click at [581, 217] on div at bounding box center [628, 222] width 106 height 106
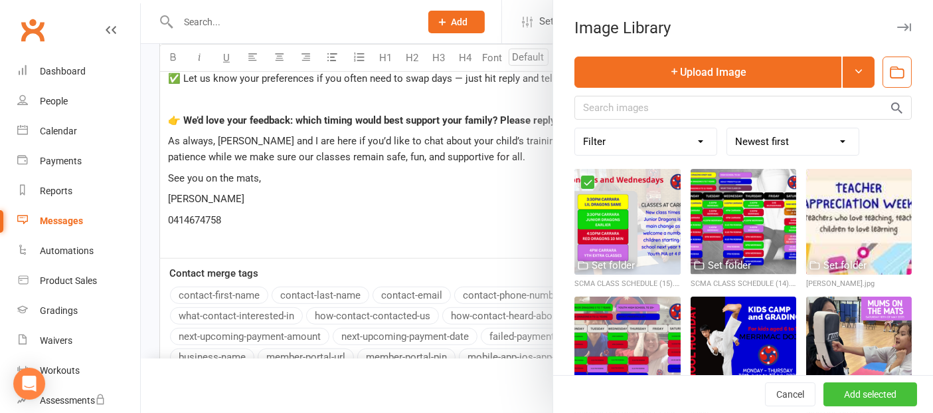
click at [833, 387] on button "Add selected" at bounding box center [871, 394] width 94 height 24
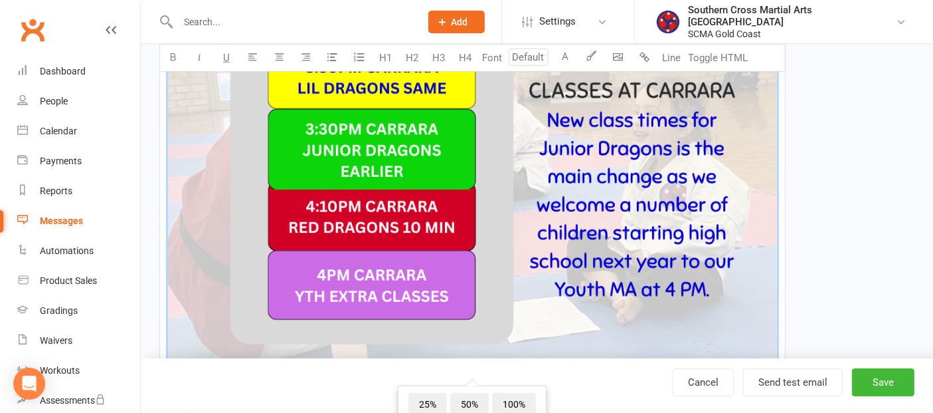
click at [661, 241] on img at bounding box center [472, 159] width 609 height 430
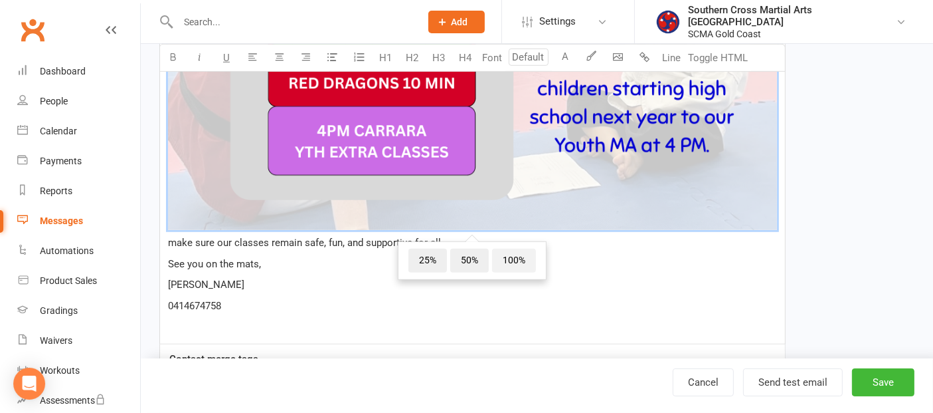
scroll to position [961, 0]
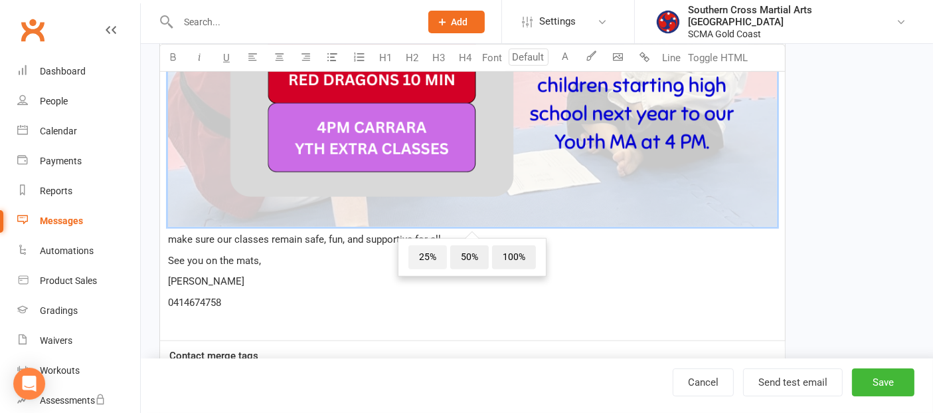
click at [421, 245] on span "25%" at bounding box center [428, 257] width 39 height 24
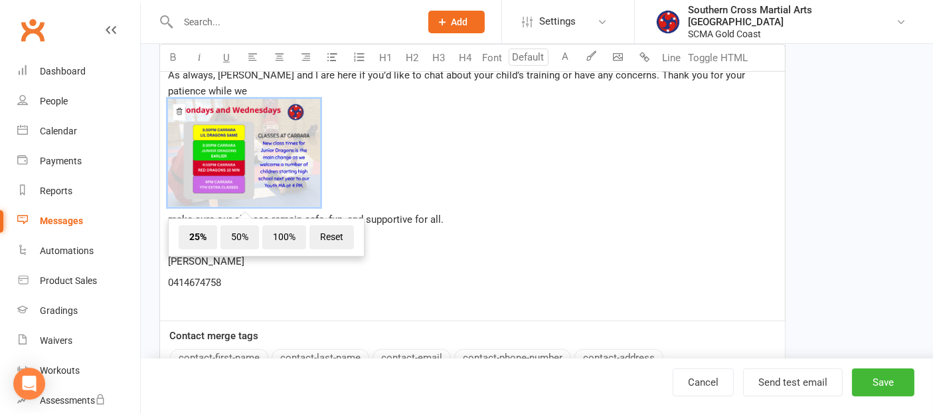
scroll to position [557, 0]
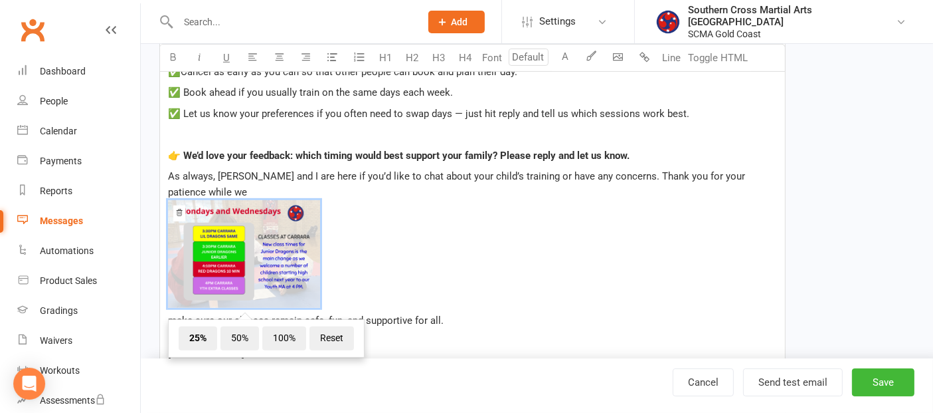
click at [286, 242] on img at bounding box center [244, 254] width 152 height 108
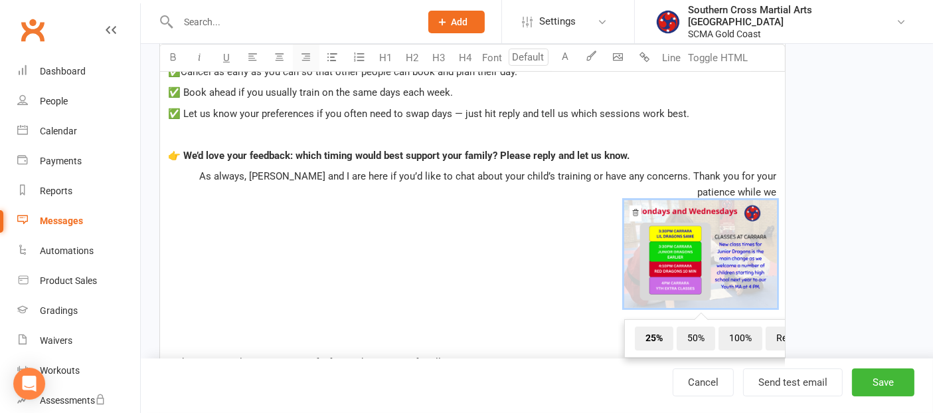
click at [304, 60] on icon "button" at bounding box center [307, 57] width 10 height 10
click at [359, 246] on span "﻿ 25% 50% 100% Reset" at bounding box center [472, 256] width 609 height 112
click at [186, 299] on p "As always, [PERSON_NAME] and I are here if you’d like to chat about your child’…" at bounding box center [472, 248] width 609 height 160
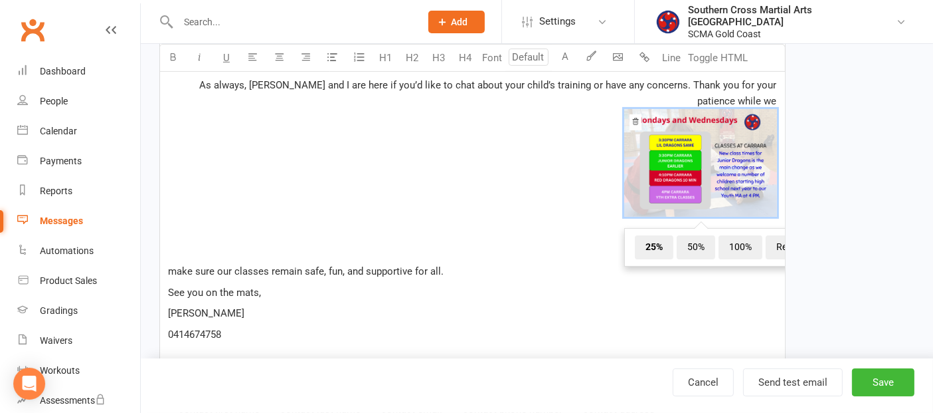
scroll to position [483, 0]
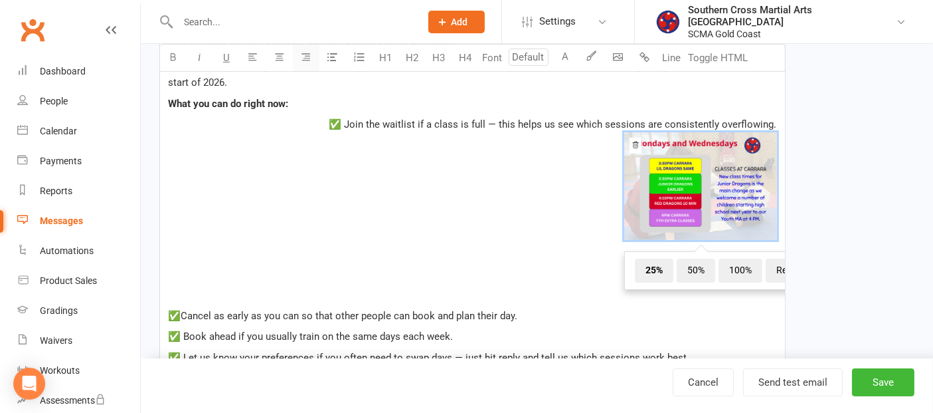
click at [308, 54] on icon "button" at bounding box center [307, 57] width 10 height 10
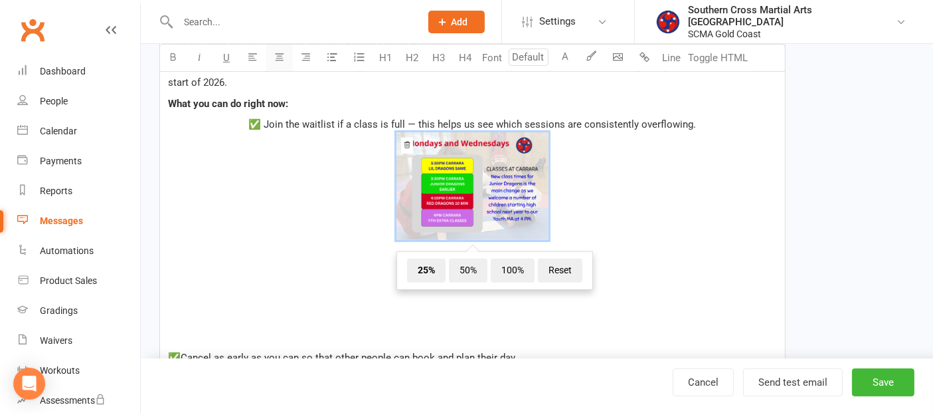
click at [275, 54] on icon "button" at bounding box center [280, 57] width 10 height 10
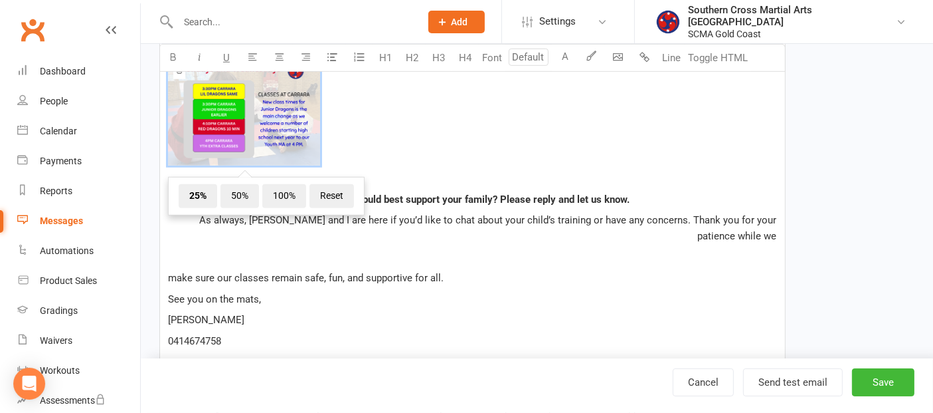
scroll to position [704, 0]
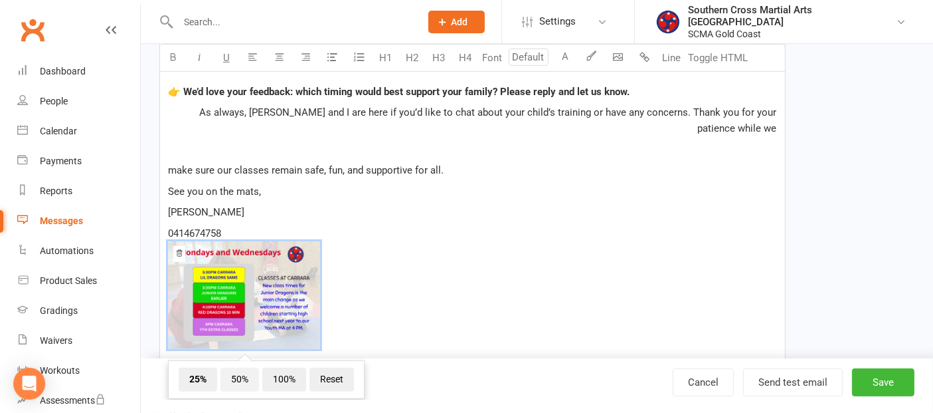
click at [239, 367] on span "50%" at bounding box center [240, 379] width 39 height 24
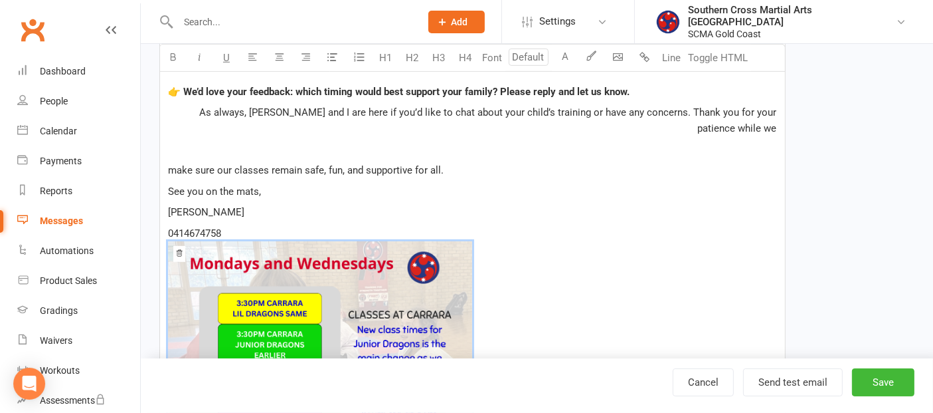
click at [578, 251] on span "﻿ 25% 50% 100% Reset" at bounding box center [472, 351] width 609 height 220
click at [567, 250] on span "﻿ 25% 50% 100% Reset" at bounding box center [472, 351] width 609 height 220
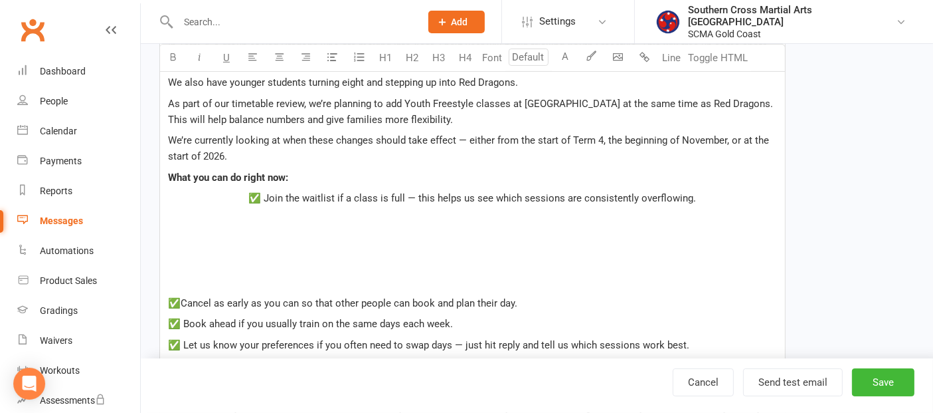
click at [474, 256] on p "﻿" at bounding box center [472, 261] width 609 height 16
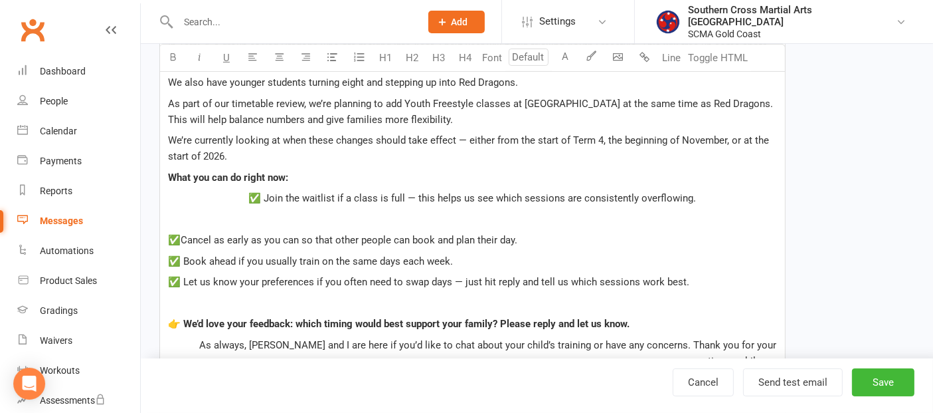
click at [298, 217] on p "﻿" at bounding box center [472, 219] width 609 height 16
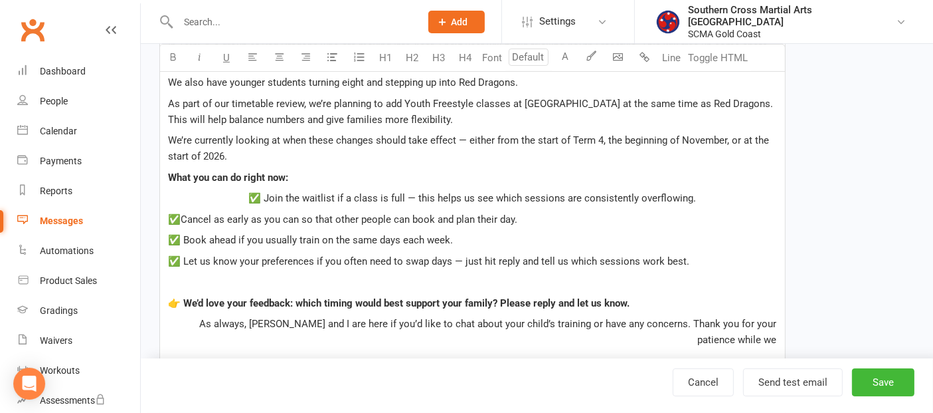
click at [250, 196] on p "✅ Join the waitlist if a class is full — this helps us see which sessions are c…" at bounding box center [472, 198] width 609 height 16
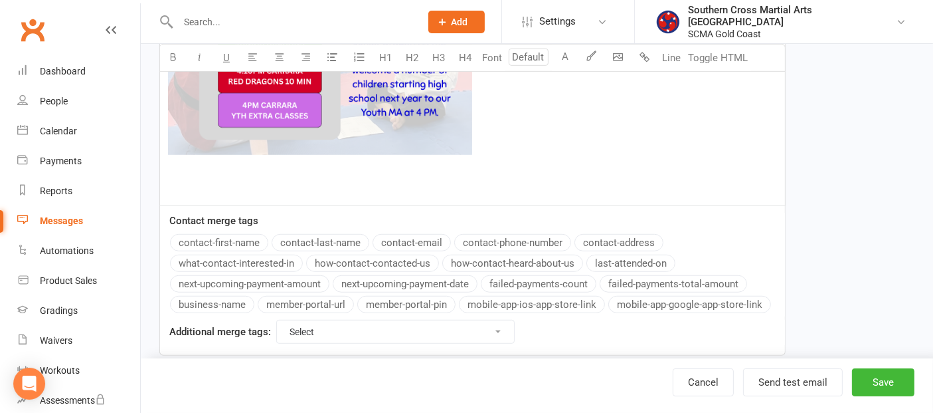
scroll to position [926, 0]
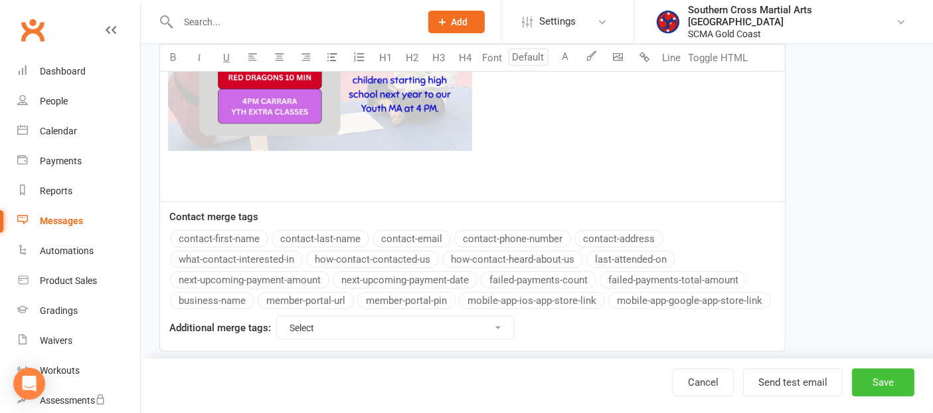
click at [881, 382] on button "Save" at bounding box center [883, 382] width 62 height 28
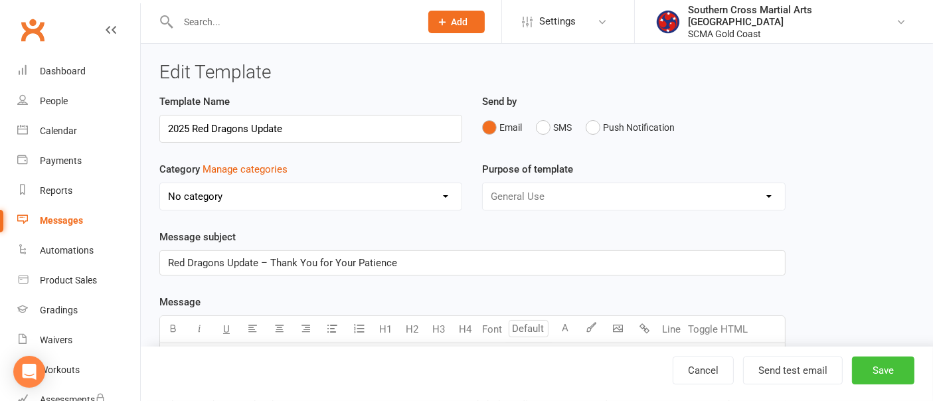
select select "grid"
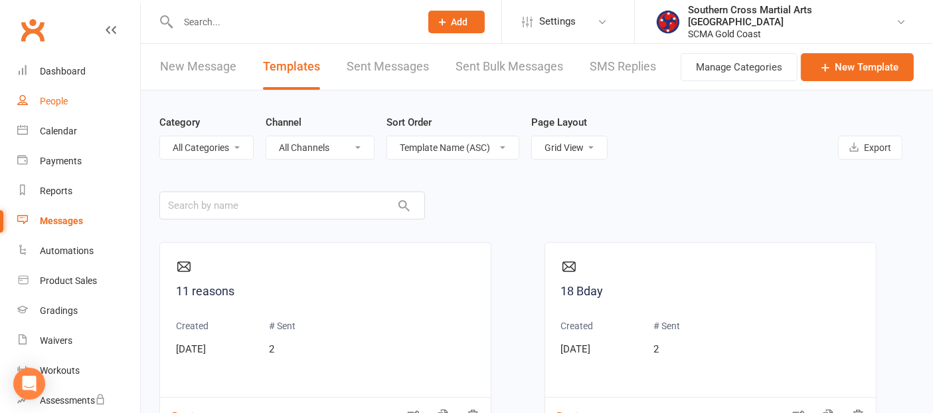
click at [47, 98] on div "People" at bounding box center [54, 101] width 28 height 11
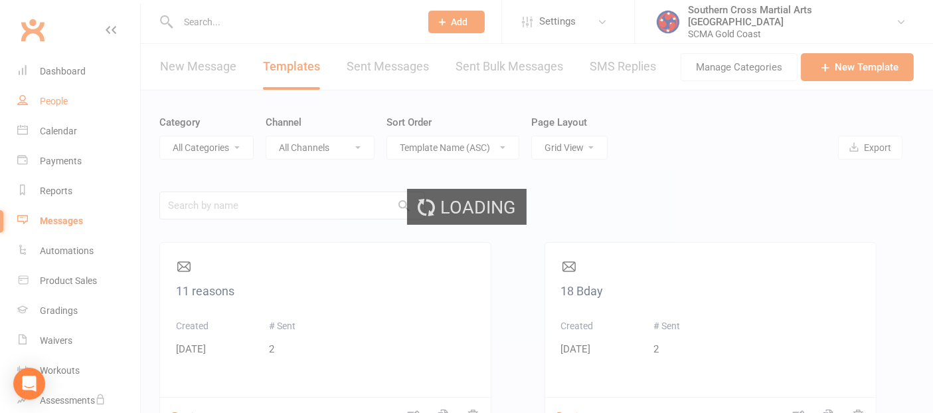
select select "100"
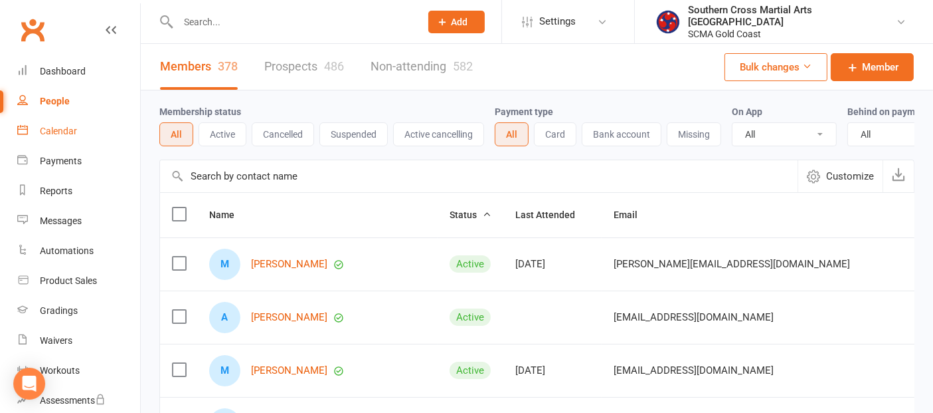
click at [77, 139] on link "Calendar" at bounding box center [78, 131] width 123 height 30
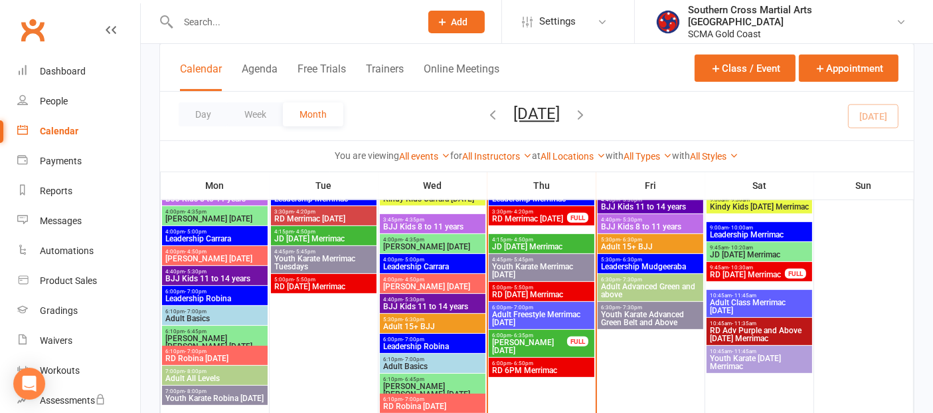
scroll to position [516, 0]
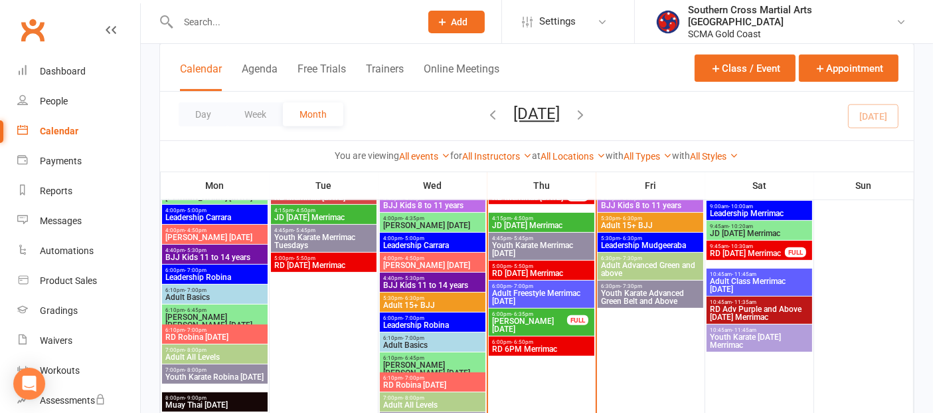
click at [531, 350] on span "RD 6PM Merrimac" at bounding box center [542, 349] width 100 height 8
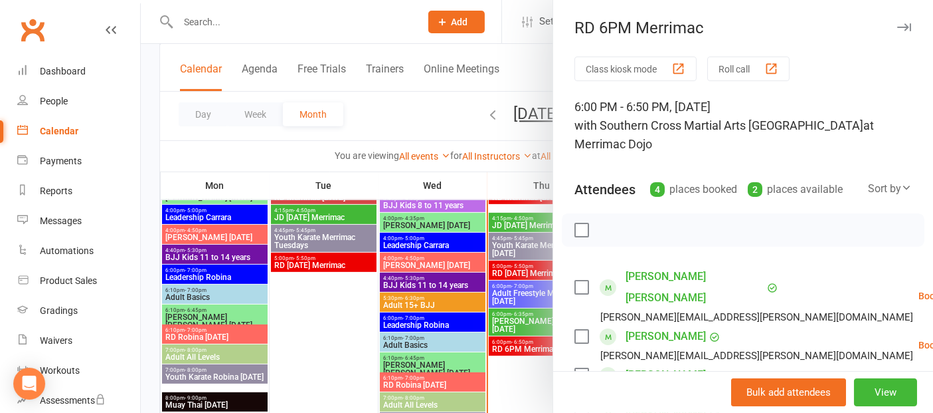
click at [512, 327] on div at bounding box center [537, 206] width 792 height 413
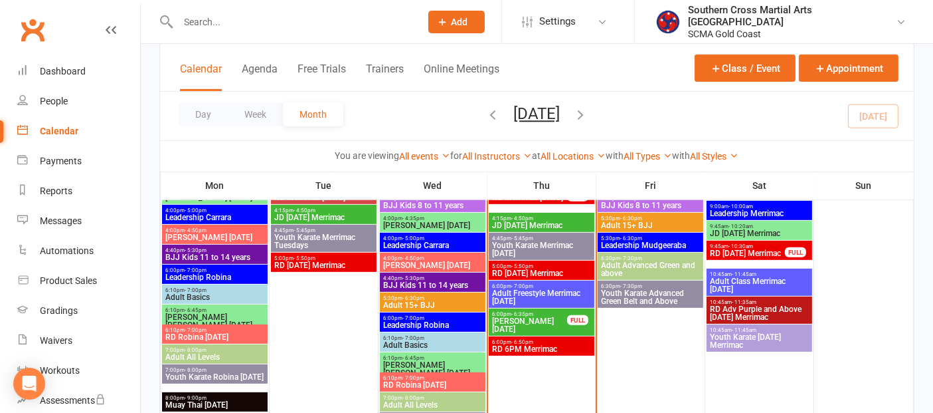
click at [512, 327] on span "[PERSON_NAME] [DATE]" at bounding box center [530, 325] width 76 height 16
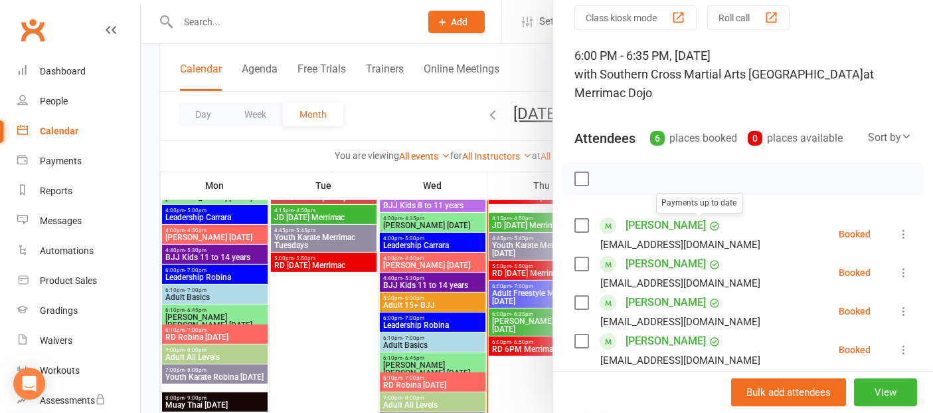
scroll to position [147, 0]
